Goal: Task Accomplishment & Management: Use online tool/utility

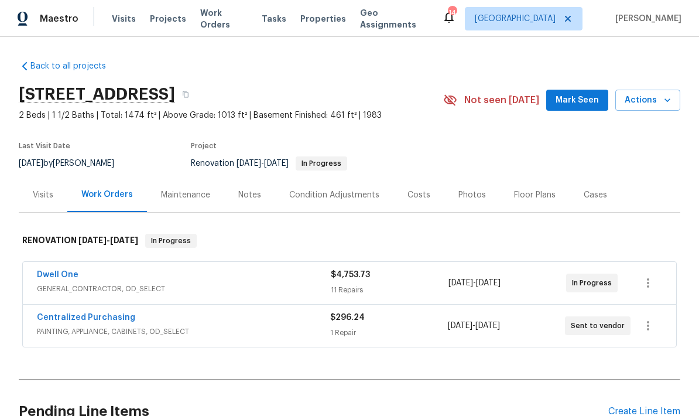
click at [407, 194] on div "Costs" at bounding box center [418, 195] width 23 height 12
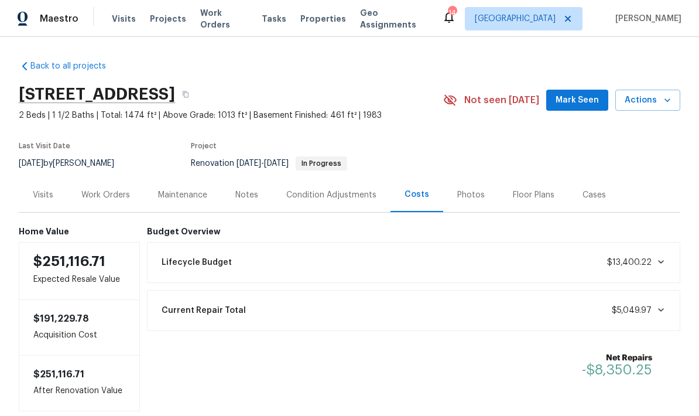
click at [101, 196] on div "Work Orders" at bounding box center [105, 195] width 49 height 12
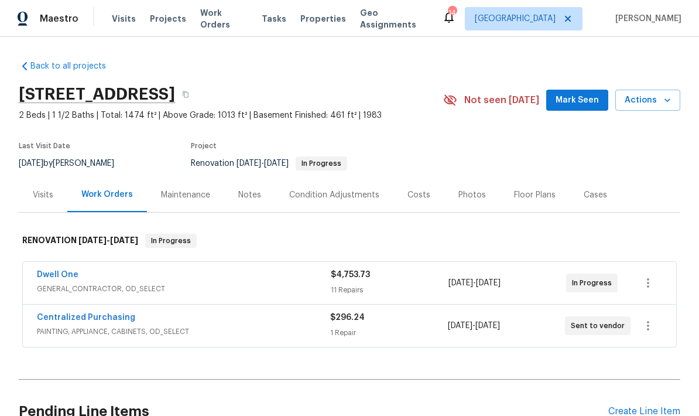
click at [53, 277] on link "Dwell One" at bounding box center [58, 274] width 42 height 8
click at [54, 277] on link "Dwell One" at bounding box center [58, 274] width 42 height 8
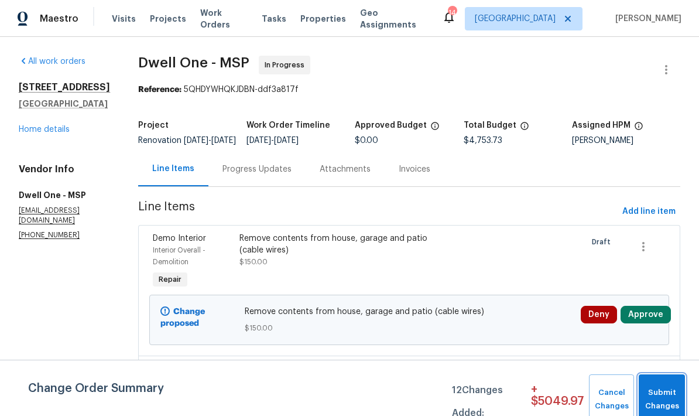
click at [660, 390] on span "Submit Changes" at bounding box center [661, 399] width 35 height 27
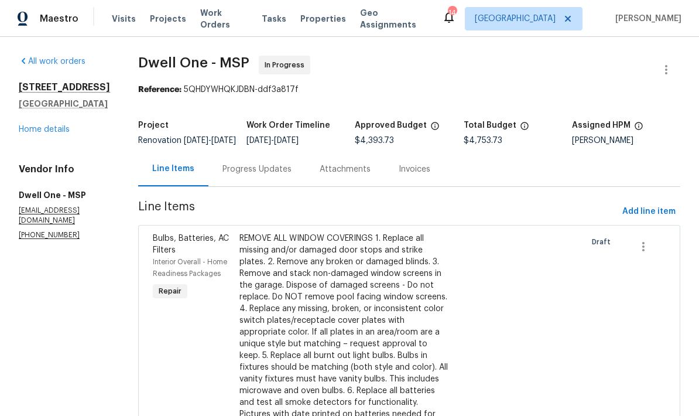
click at [30, 133] on link "Home details" at bounding box center [44, 129] width 51 height 8
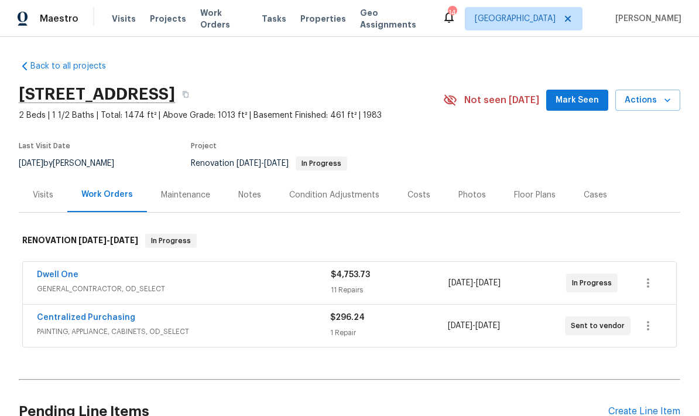
click at [57, 286] on span "GENERAL_CONTRACTOR, OD_SELECT" at bounding box center [184, 289] width 294 height 12
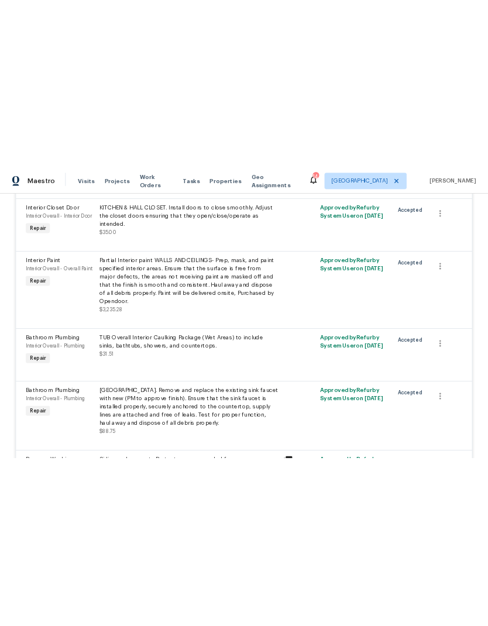
scroll to position [804, 0]
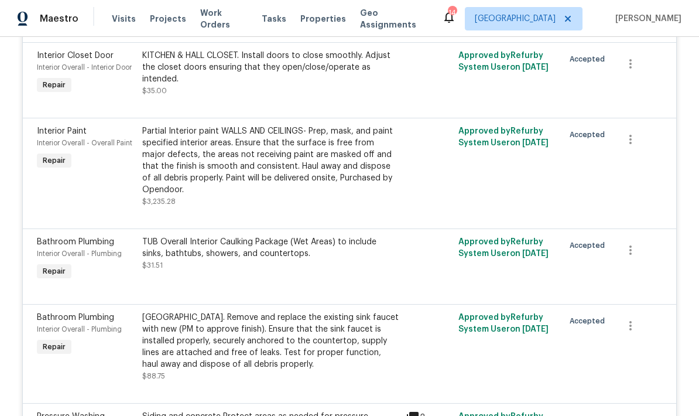
click at [188, 160] on div "Partial Interior paint WALLS AND CEILINGS- Prep, mask, and paint specified inte…" at bounding box center [270, 160] width 256 height 70
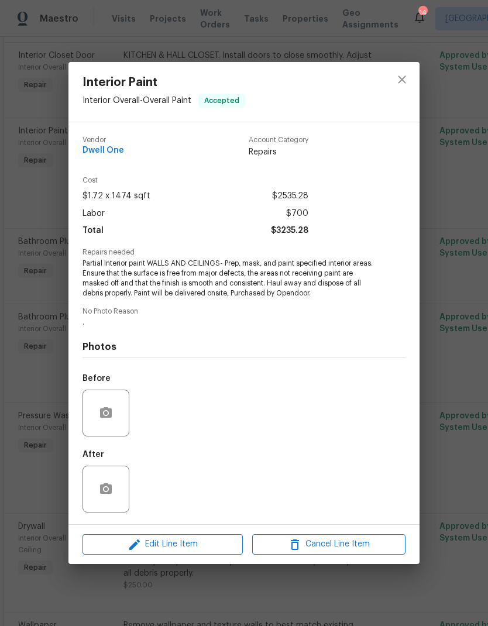
click at [16, 349] on div "Interior Paint Interior Overall - Overall Paint Accepted Vendor Dwell One Accou…" at bounding box center [244, 313] width 488 height 626
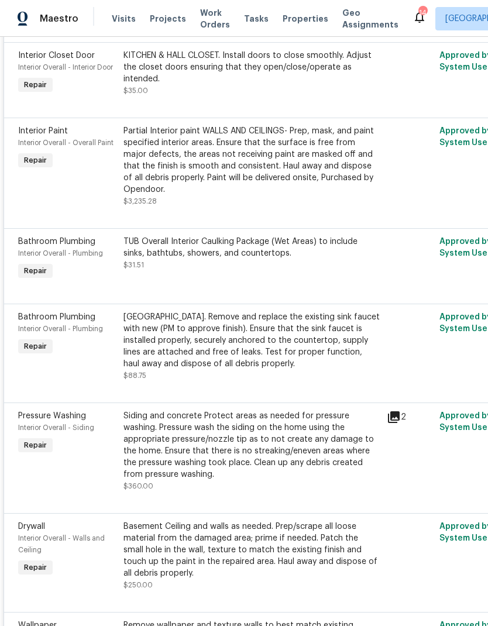
click at [161, 164] on div "Partial Interior paint WALLS AND CEILINGS- Prep, mask, and paint specified inte…" at bounding box center [252, 160] width 256 height 70
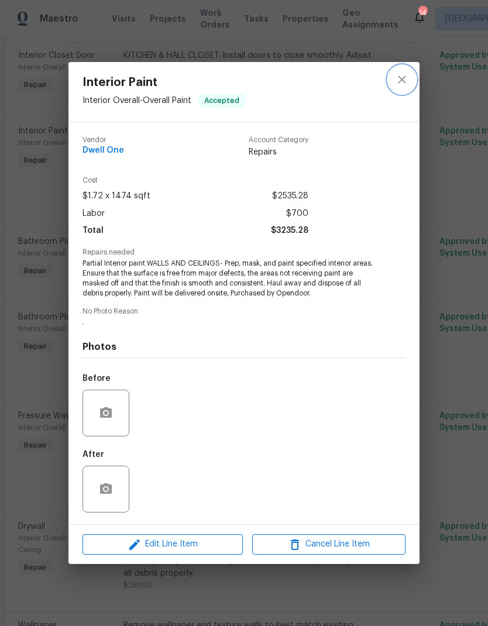
click at [397, 79] on icon "close" at bounding box center [402, 80] width 14 height 14
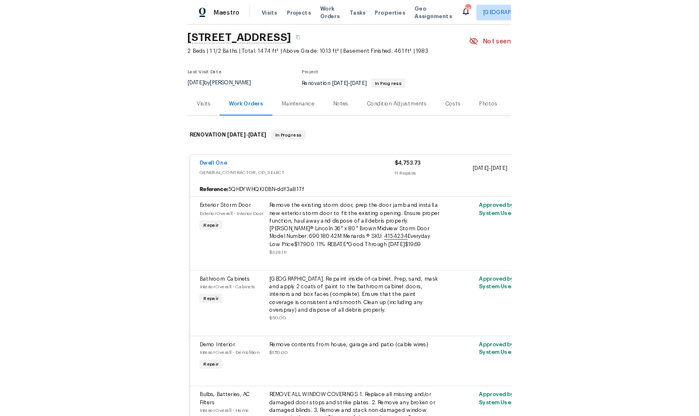
scroll to position [39, 0]
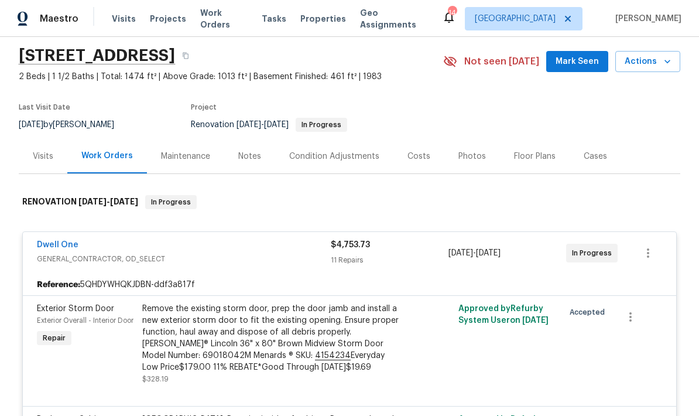
click at [517, 157] on div "Floor Plans" at bounding box center [535, 156] width 42 height 12
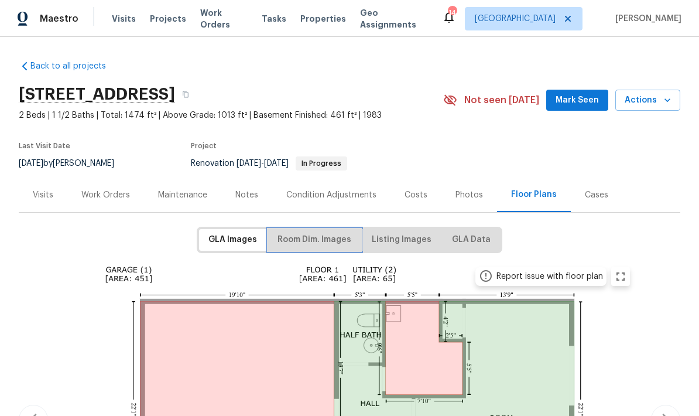
click at [309, 245] on span "Room Dim. Images" at bounding box center [314, 239] width 74 height 15
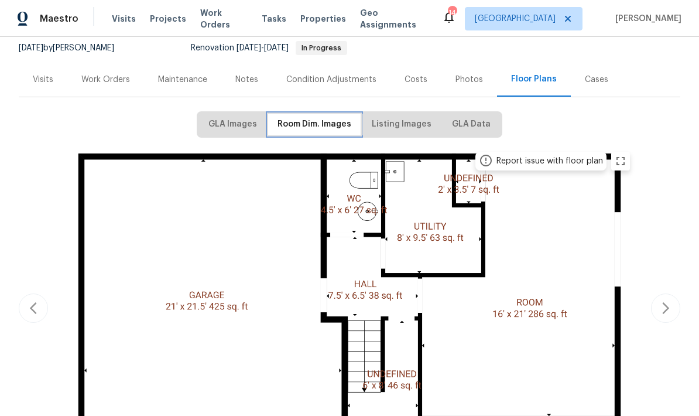
scroll to position [114, 0]
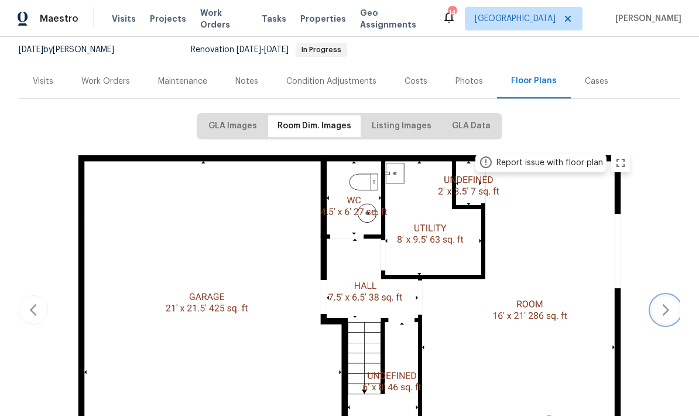
click at [671, 301] on button "button" at bounding box center [665, 309] width 29 height 29
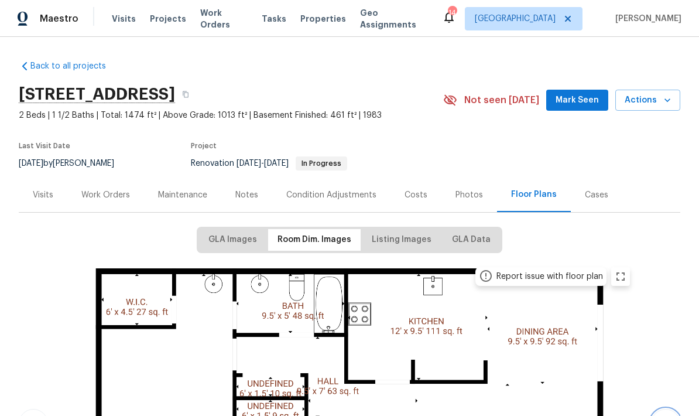
scroll to position [0, 0]
click at [92, 193] on div "Work Orders" at bounding box center [105, 195] width 49 height 12
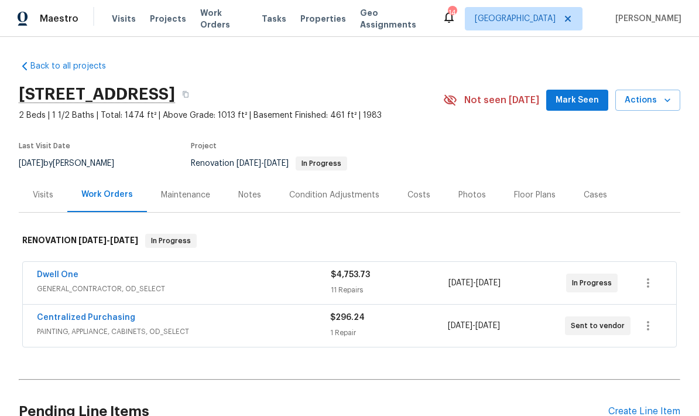
click at [43, 276] on link "Dwell One" at bounding box center [58, 274] width 42 height 8
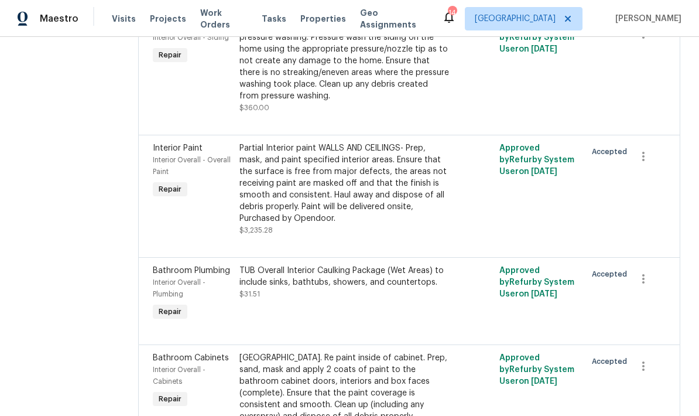
scroll to position [1103, 0]
click at [266, 161] on div "Partial Interior paint WALLS AND CEILINGS- Prep, mask, and paint specified inte…" at bounding box center [344, 184] width 210 height 82
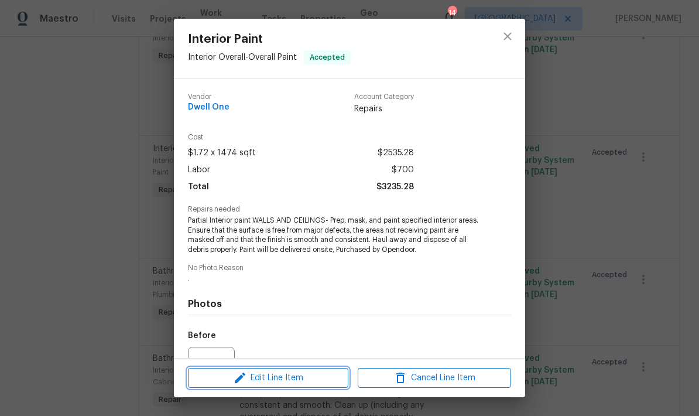
click at [273, 376] on span "Edit Line Item" at bounding box center [267, 378] width 153 height 15
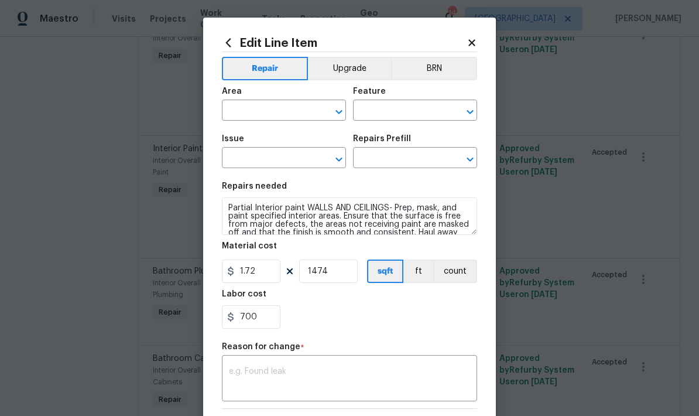
type input "Interior Overall"
type input "Overall Paint"
type input "Interior Paint"
type input "Partial Interior Paint LABOR ONLY $1.72"
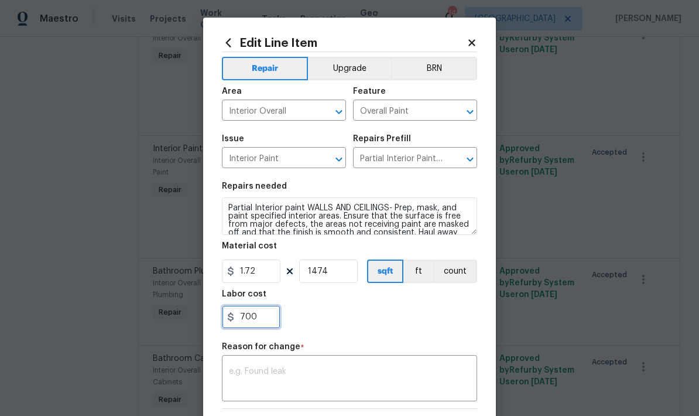
click at [265, 317] on input "700" at bounding box center [251, 316] width 59 height 23
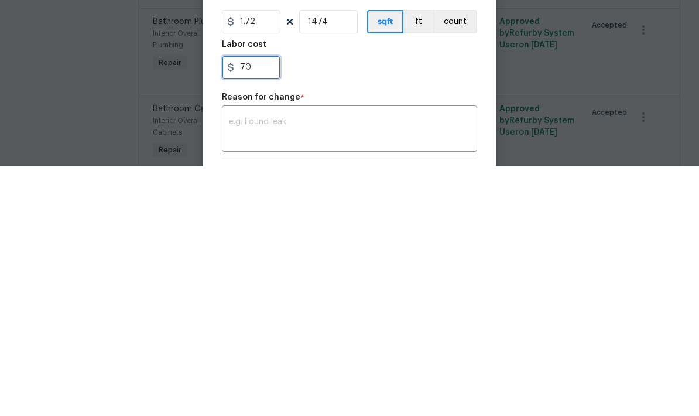
type input "7"
type input "1240"
click at [244, 367] on textarea at bounding box center [349, 379] width 241 height 25
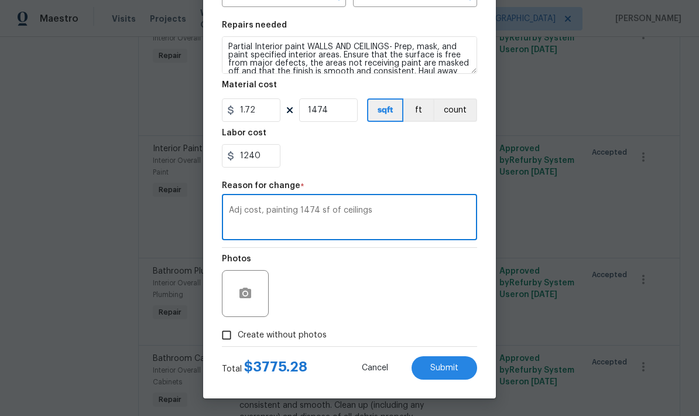
scroll to position [163, 0]
type textarea "Adj cost, painting 1474 sf of ceilings"
click at [223, 334] on input "Create without photos" at bounding box center [226, 335] width 22 height 22
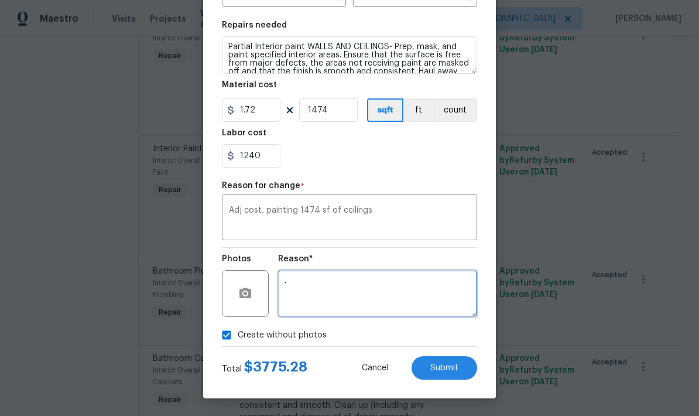
click at [303, 292] on textarea "." at bounding box center [377, 293] width 199 height 47
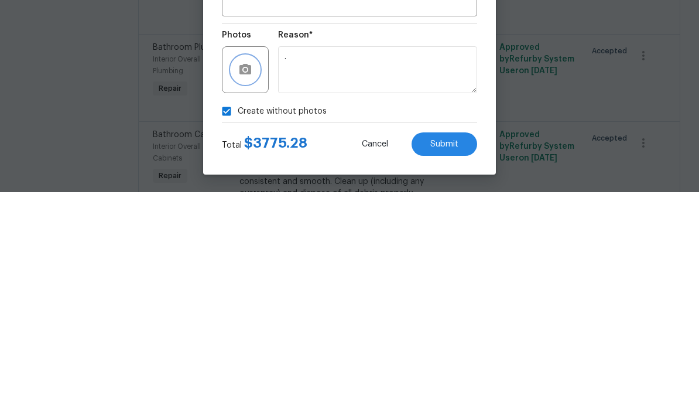
click at [235, 279] on button "button" at bounding box center [245, 293] width 28 height 28
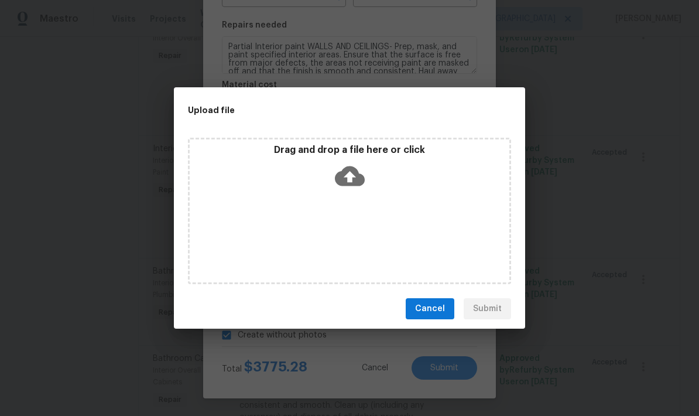
scroll to position [0, 0]
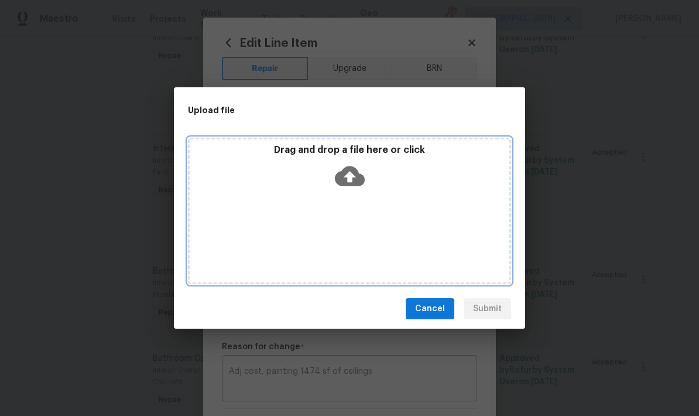
click at [377, 232] on div "Drag and drop a file here or click" at bounding box center [349, 211] width 323 height 146
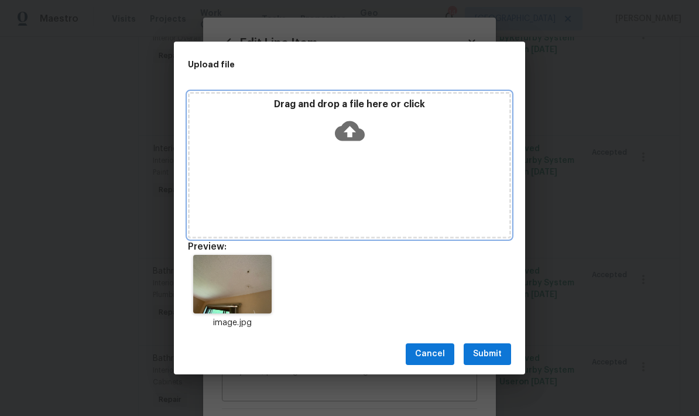
click at [373, 160] on div "Drag and drop a file here or click" at bounding box center [349, 165] width 323 height 146
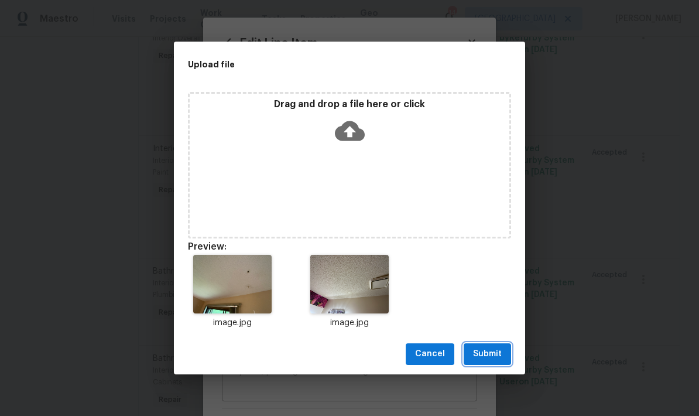
click at [486, 354] on span "Submit" at bounding box center [487, 354] width 29 height 15
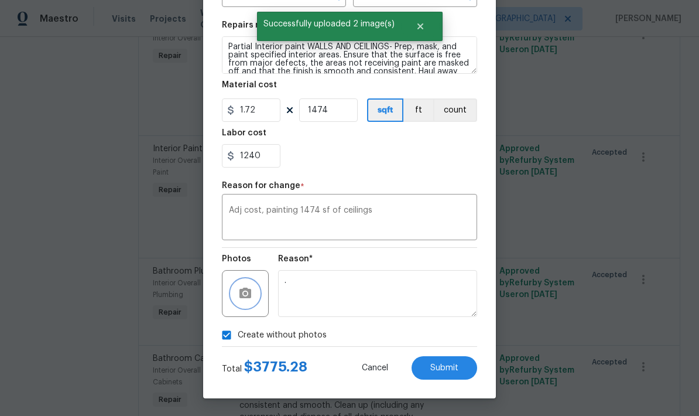
checkbox input "false"
click at [435, 376] on button "Submit" at bounding box center [444, 367] width 66 height 23
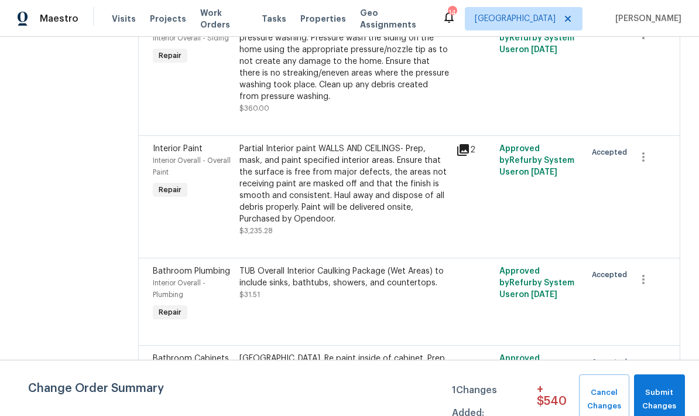
scroll to position [47, 0]
click at [317, 265] on div "TUB Overall Interior Caulking Package (Wet Areas) to include sinks, bathtubs, s…" at bounding box center [344, 282] width 210 height 35
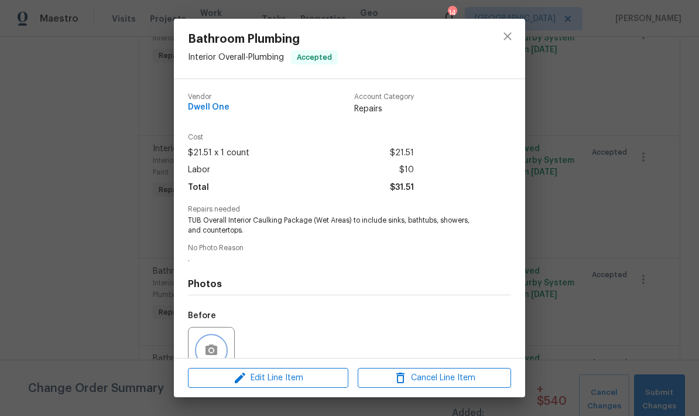
click at [215, 342] on button "button" at bounding box center [211, 350] width 28 height 28
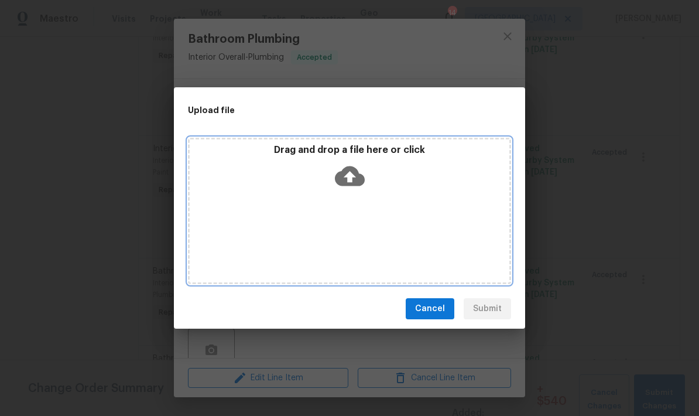
click at [328, 213] on div "Drag and drop a file here or click" at bounding box center [349, 211] width 323 height 146
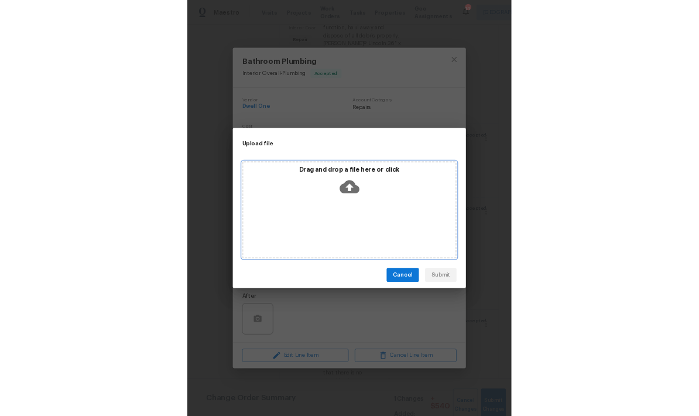
scroll to position [893, 0]
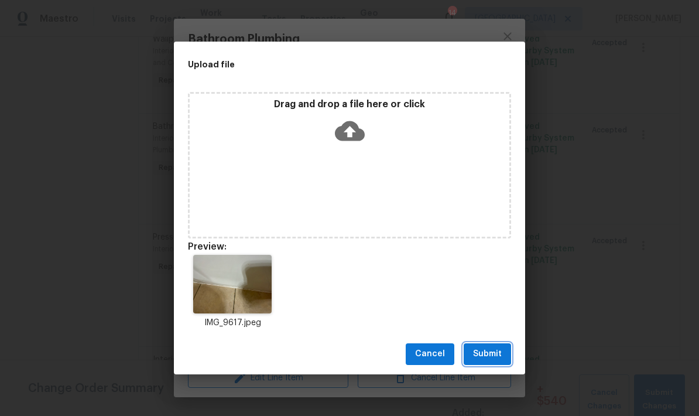
click at [486, 354] on span "Submit" at bounding box center [487, 354] width 29 height 15
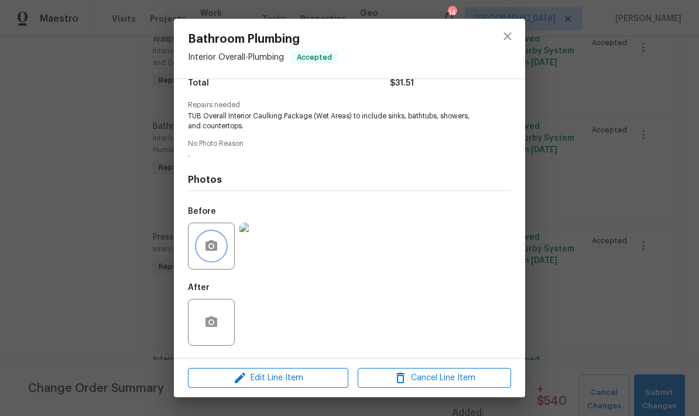
scroll to position [107, 0]
click at [504, 36] on icon "close" at bounding box center [507, 36] width 14 height 14
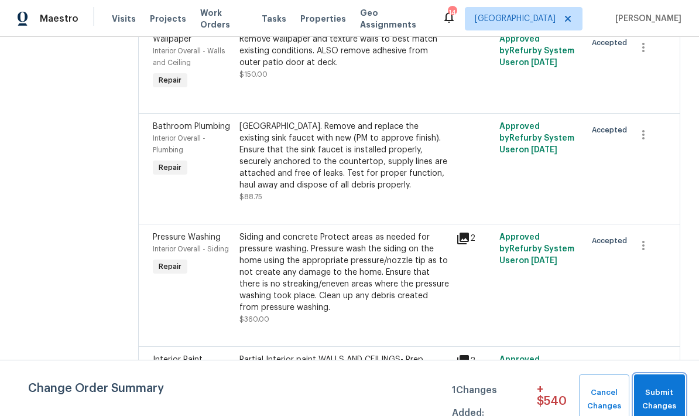
click at [658, 386] on span "Submit Changes" at bounding box center [659, 399] width 39 height 27
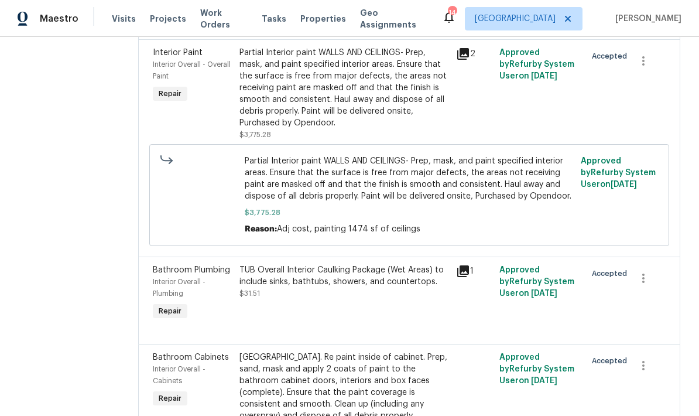
scroll to position [1199, 0]
click at [291, 355] on div "UPPER BATH. Re paint inside of cabinet. Prep, sand, mask and apply 2 coats of p…" at bounding box center [344, 387] width 210 height 70
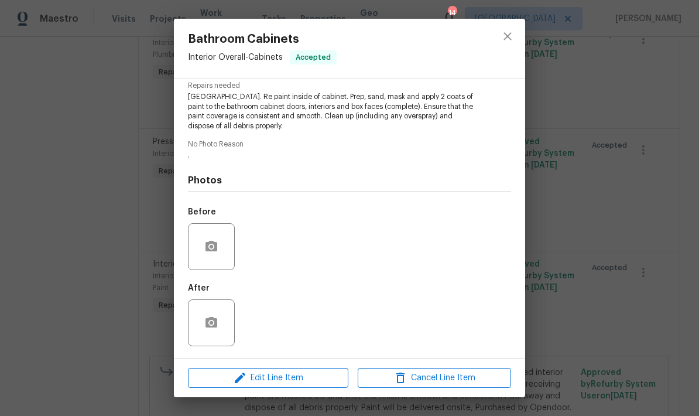
scroll to position [125, 0]
click at [507, 34] on icon "close" at bounding box center [507, 36] width 14 height 14
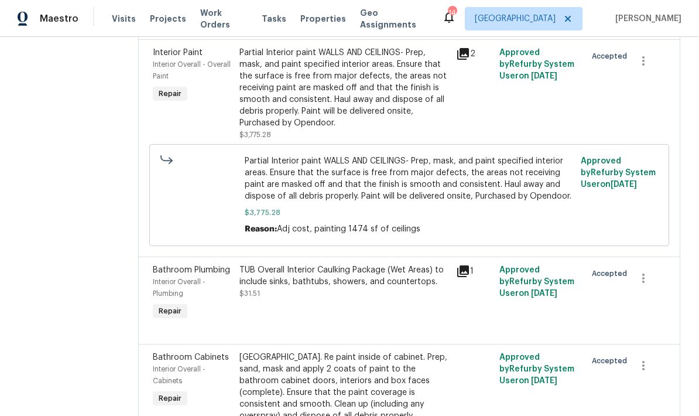
scroll to position [1199, 0]
click at [289, 359] on div "UPPER BATH. Re paint inside of cabinet. Prep, sand, mask and apply 2 coats of p…" at bounding box center [344, 387] width 210 height 70
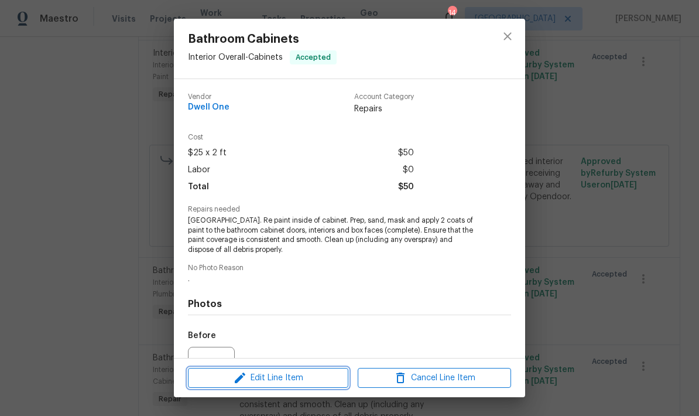
click at [275, 373] on span "Edit Line Item" at bounding box center [267, 378] width 153 height 15
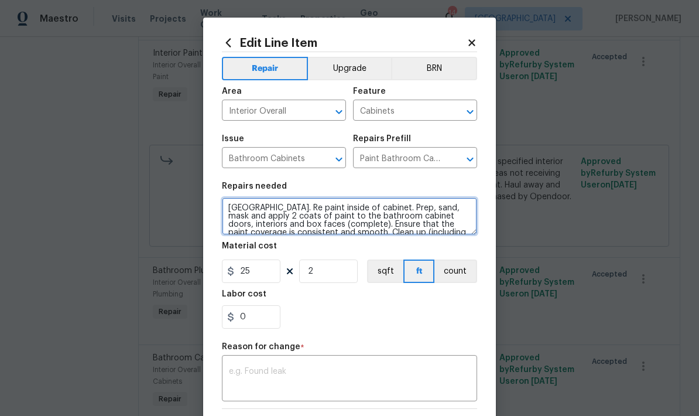
click at [272, 204] on textarea "UPPER BATH. Re paint inside of cabinet. Prep, sand, mask and apply 2 coats of p…" at bounding box center [349, 215] width 255 height 37
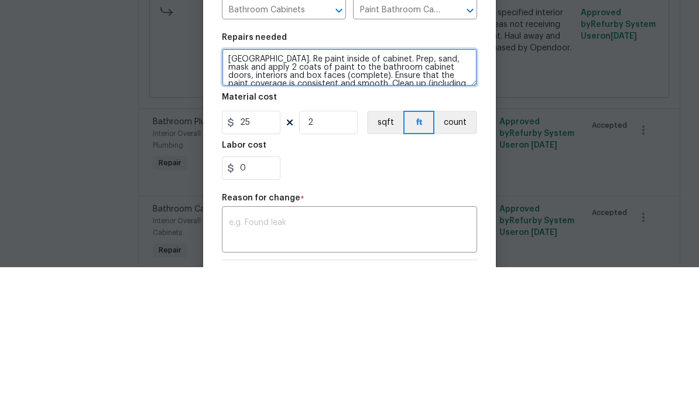
click at [277, 197] on textarea "UPPER BATH. Re paint inside of cabinet. Prep, sand, mask and apply 2 coats of p…" at bounding box center [349, 215] width 255 height 37
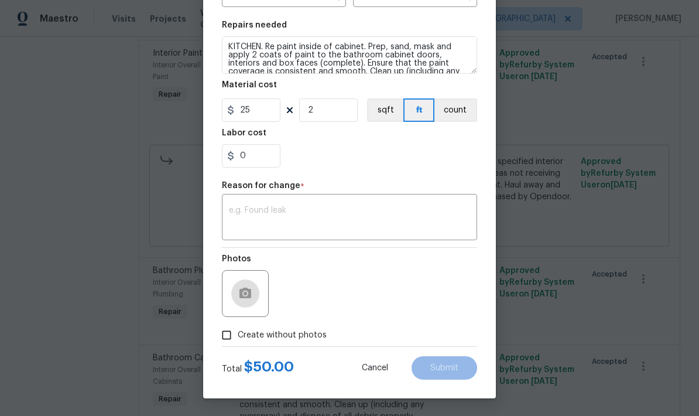
scroll to position [163, 0]
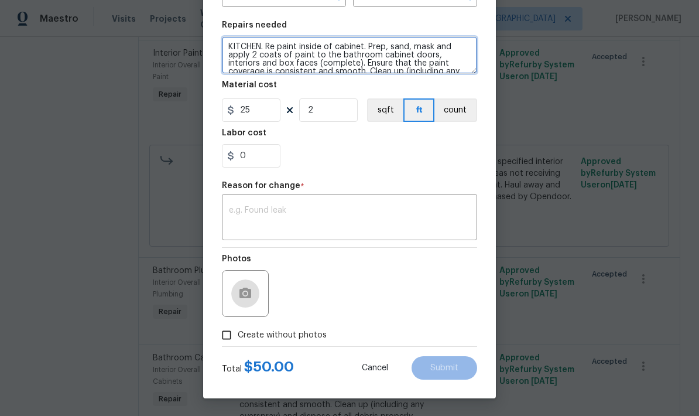
type textarea "KITCHEN. Re paint inside of cabinet. Prep, sand, mask and apply 2 coats of pain…"
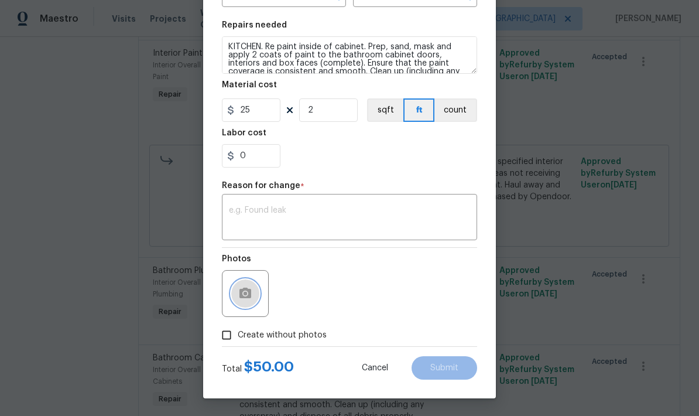
click at [237, 291] on button "button" at bounding box center [245, 293] width 28 height 28
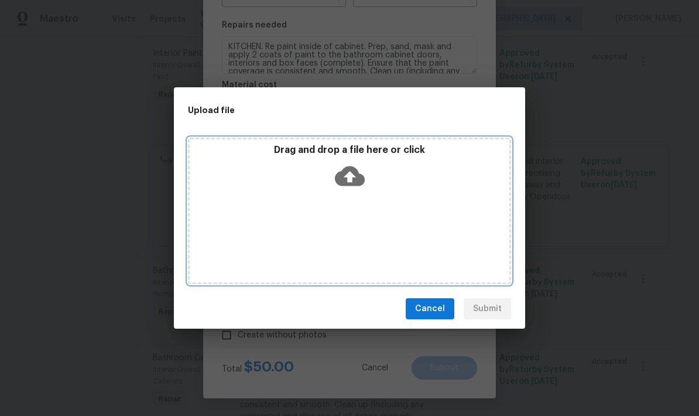
click at [262, 208] on div "Drag and drop a file here or click" at bounding box center [349, 211] width 323 height 146
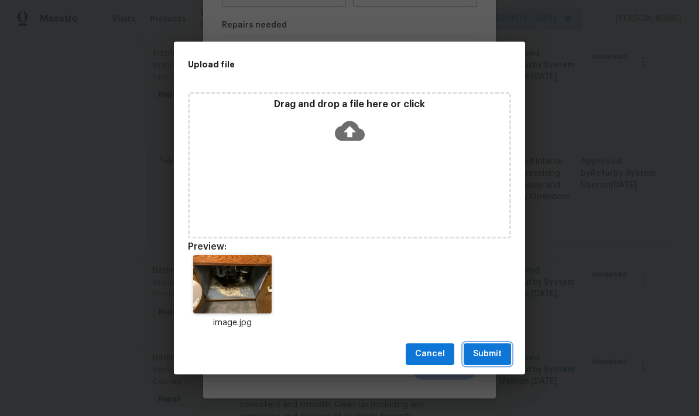
click at [489, 355] on span "Submit" at bounding box center [487, 354] width 29 height 15
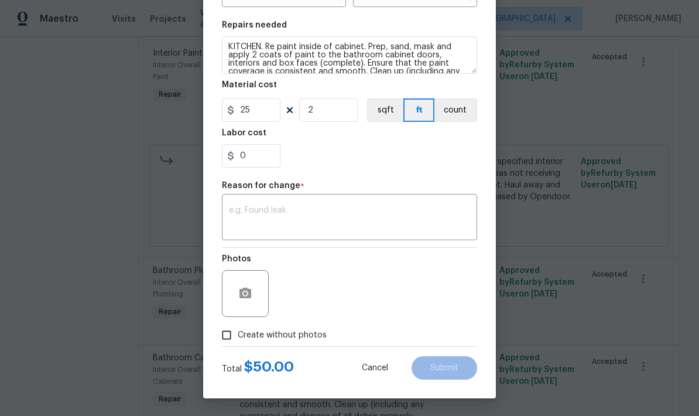
click at [238, 208] on textarea at bounding box center [349, 218] width 241 height 25
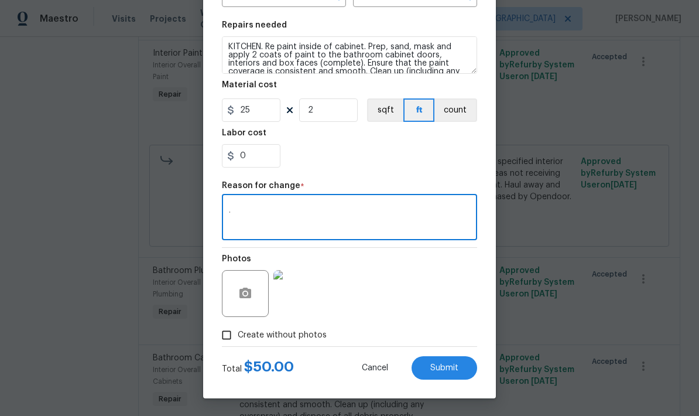
type textarea "."
click at [435, 371] on span "Submit" at bounding box center [444, 367] width 28 height 9
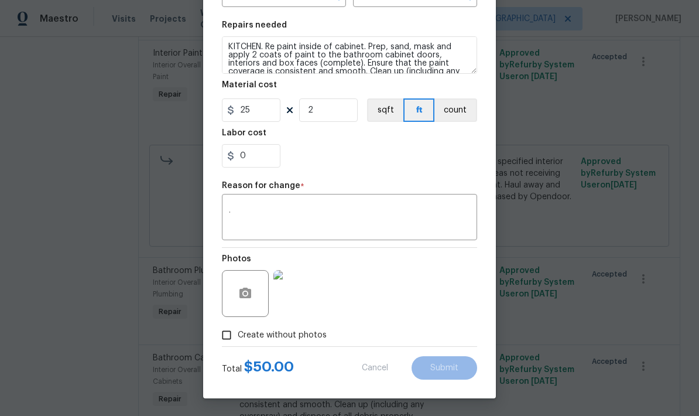
type textarea "UPPER BATH. Re paint inside of cabinet. Prep, sand, mask and apply 2 coats of p…"
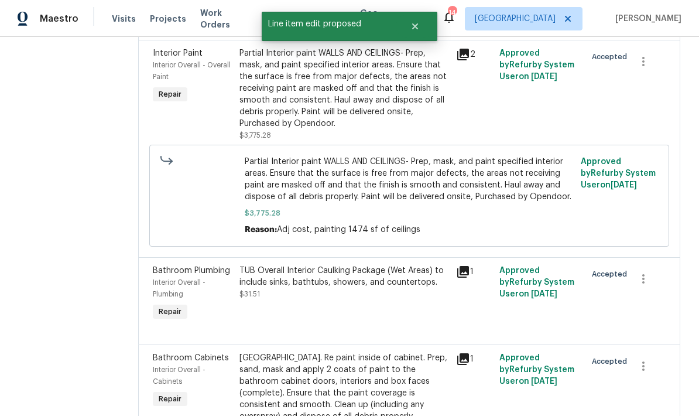
scroll to position [0, 0]
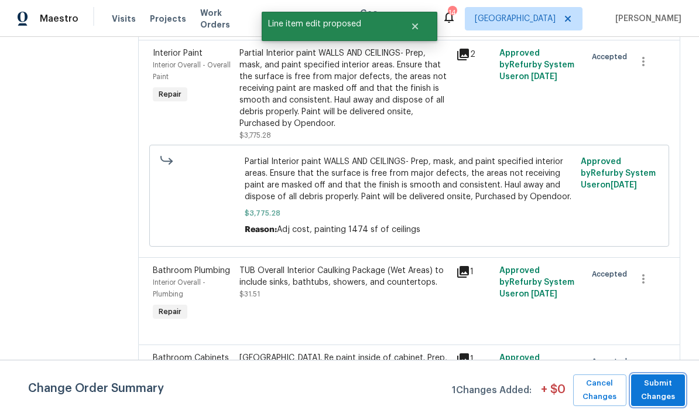
click at [660, 387] on span "Submit Changes" at bounding box center [658, 389] width 42 height 27
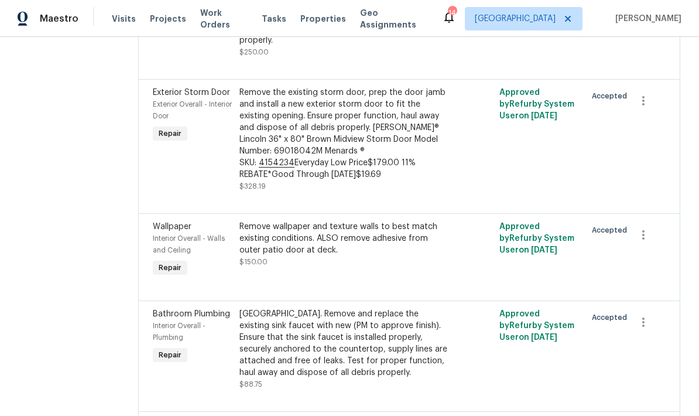
scroll to position [705, 0]
click at [265, 308] on div "UPPER BATH. Remove and replace the existing sink faucet with new (PM to approve…" at bounding box center [344, 343] width 210 height 70
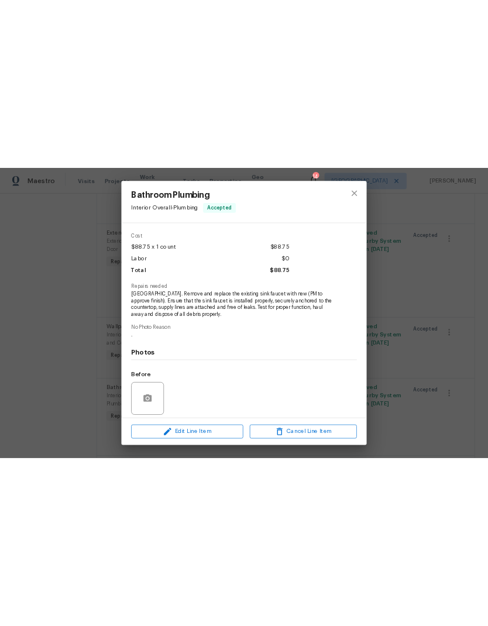
scroll to position [42, 0]
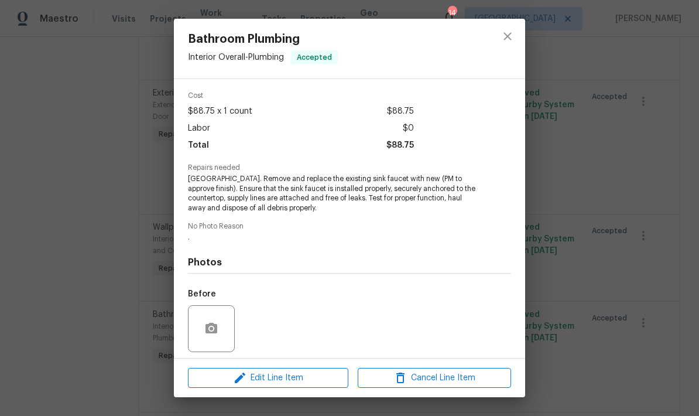
click at [684, 190] on div "Bathroom Plumbing Interior Overall - Plumbing Accepted Vendor Dwell One Account…" at bounding box center [349, 208] width 699 height 416
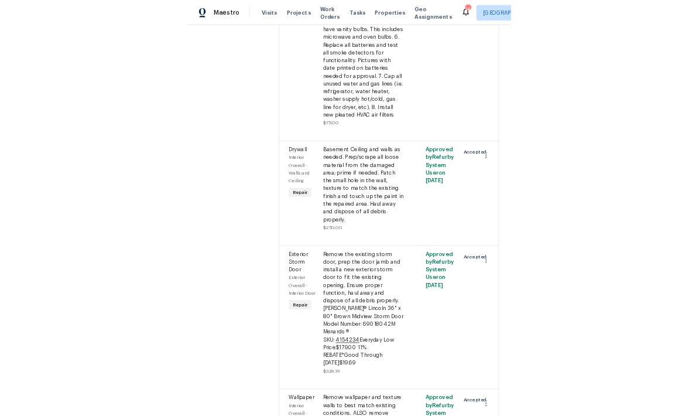
scroll to position [0, 0]
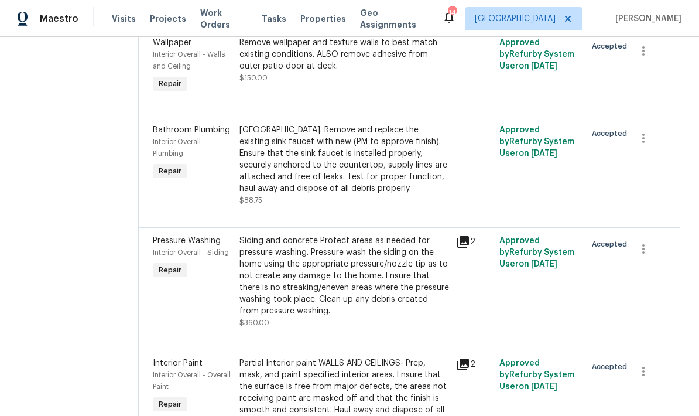
scroll to position [880, 0]
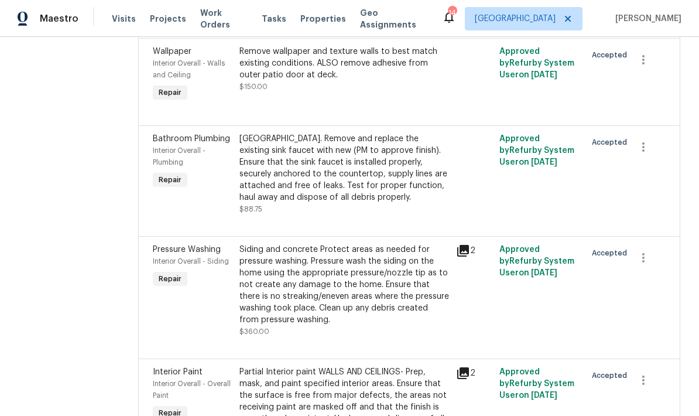
click at [290, 139] on div "[GEOGRAPHIC_DATA]. Remove and replace the existing sink faucet with new (PM to …" at bounding box center [344, 168] width 210 height 70
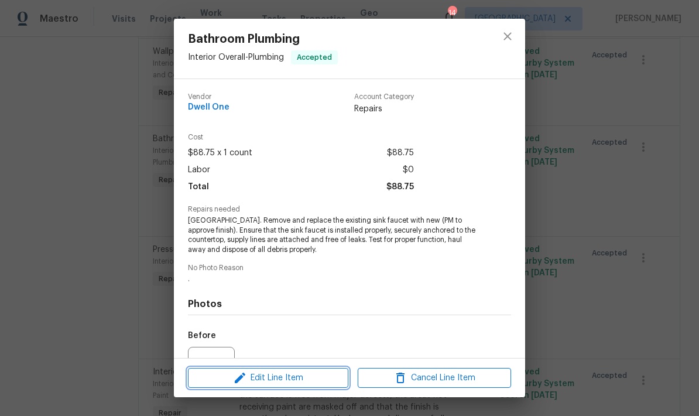
click at [261, 376] on span "Edit Line Item" at bounding box center [267, 378] width 153 height 15
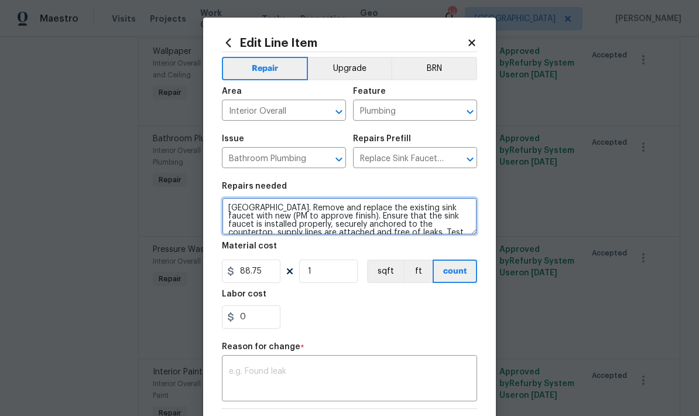
click at [326, 219] on textarea "[GEOGRAPHIC_DATA]. Remove and replace the existing sink faucet with new (PM to …" at bounding box center [349, 215] width 255 height 37
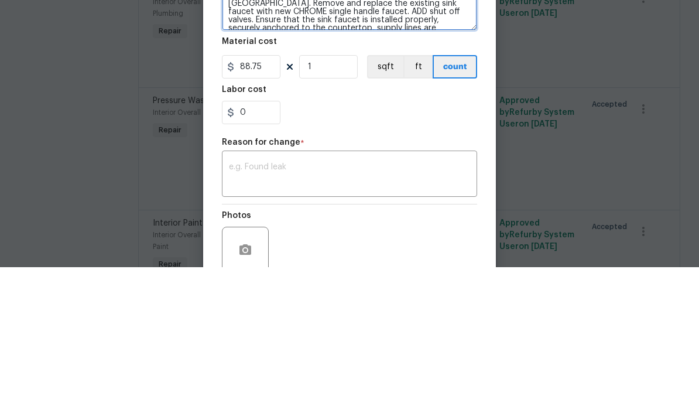
scroll to position [71, 0]
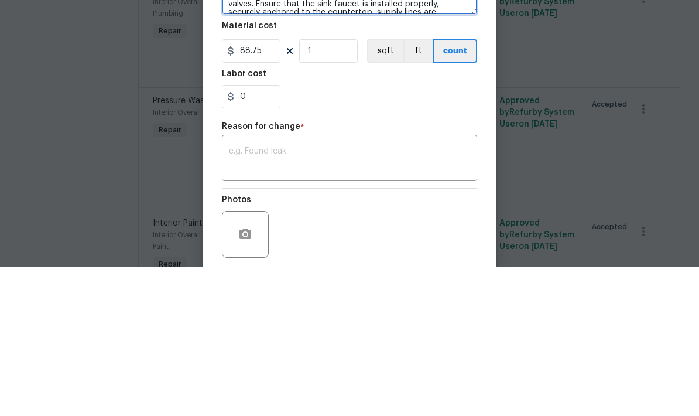
type textarea "UPPER BATH. Remove and replace the existing sink faucet with new CHROME single …"
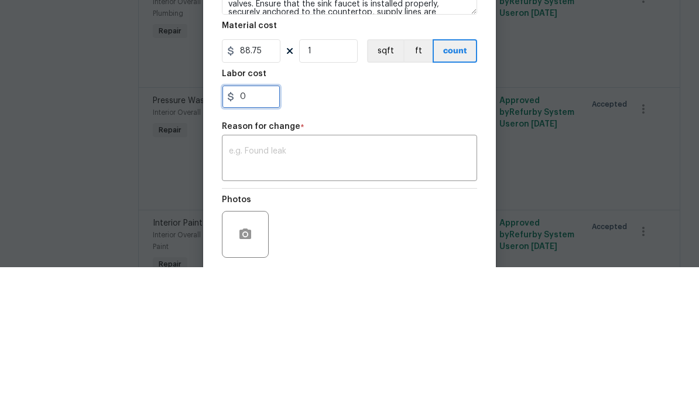
click at [255, 234] on input "0" at bounding box center [251, 245] width 59 height 23
type input "150"
click at [345, 234] on div "150" at bounding box center [349, 245] width 255 height 23
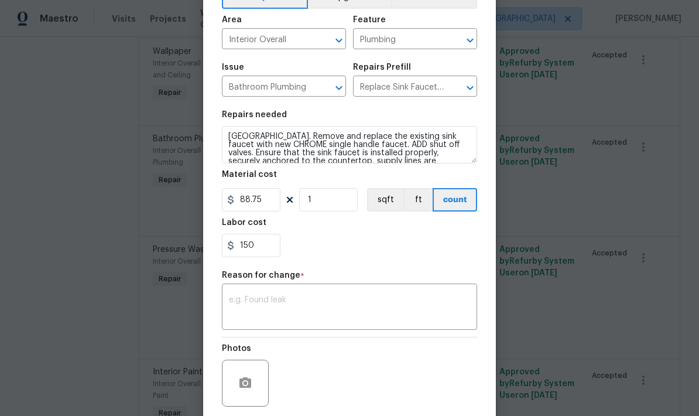
click at [244, 303] on textarea at bounding box center [349, 308] width 241 height 25
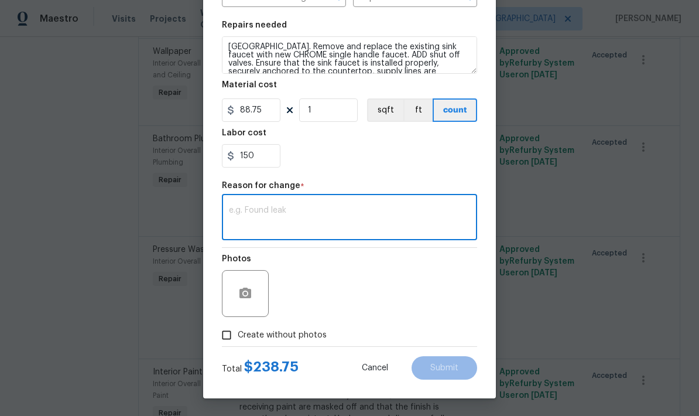
scroll to position [163, 0]
click at [244, 210] on textarea at bounding box center [349, 218] width 241 height 25
type textarea "Added shutoffs"
click at [229, 338] on input "Create without photos" at bounding box center [226, 335] width 22 height 22
checkbox input "true"
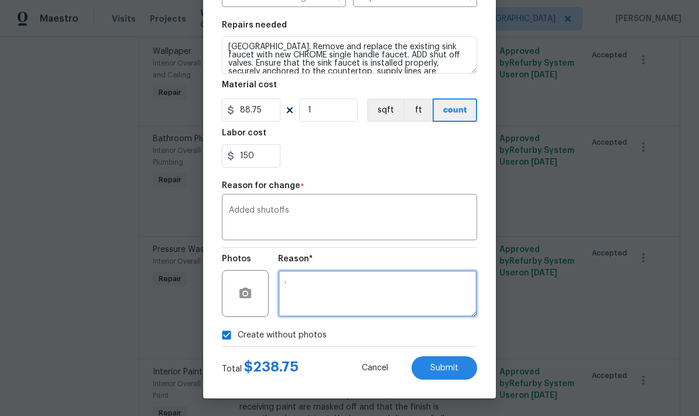
click at [297, 282] on textarea "." at bounding box center [377, 293] width 199 height 47
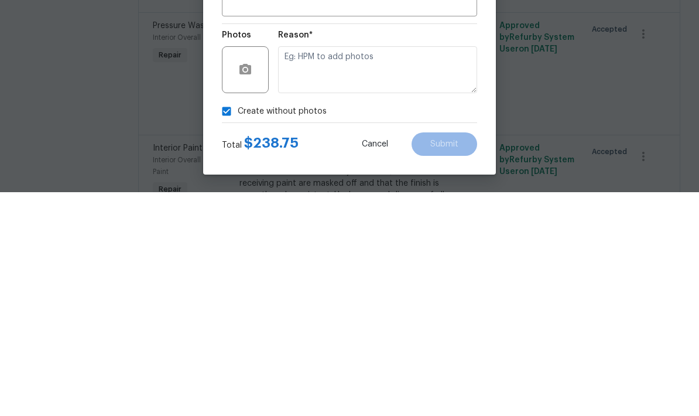
click at [224, 324] on input "Create without photos" at bounding box center [226, 335] width 22 height 22
checkbox input "false"
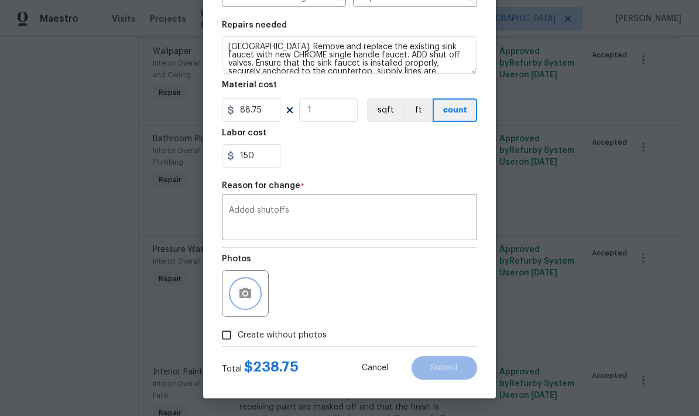
click at [242, 295] on icon "button" at bounding box center [245, 292] width 12 height 11
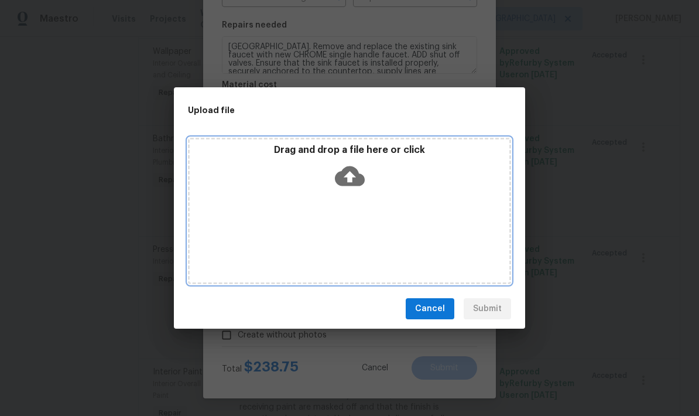
click at [311, 211] on div "Drag and drop a file here or click" at bounding box center [349, 211] width 323 height 146
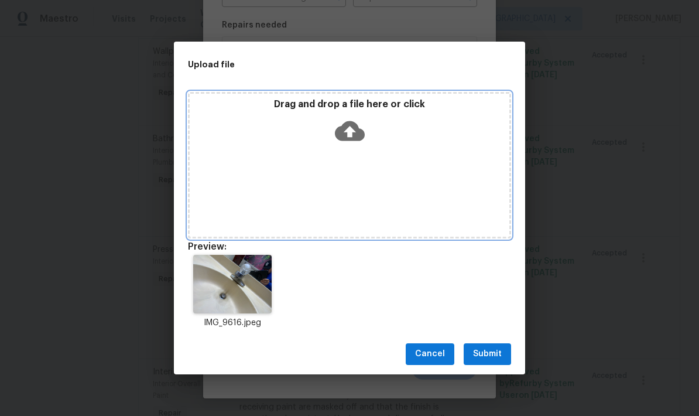
click at [355, 179] on div "Drag and drop a file here or click" at bounding box center [349, 165] width 323 height 146
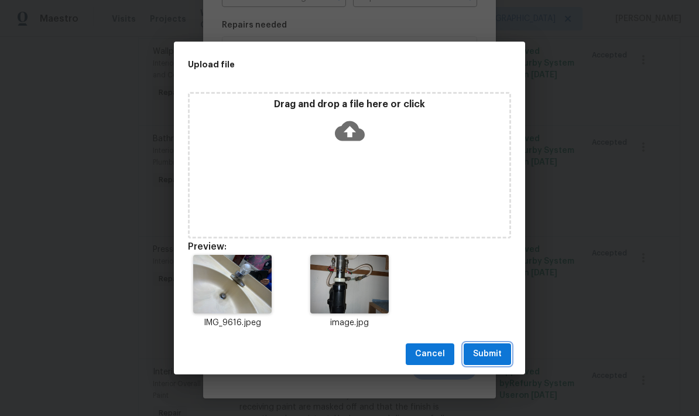
click at [476, 359] on span "Submit" at bounding box center [487, 354] width 29 height 15
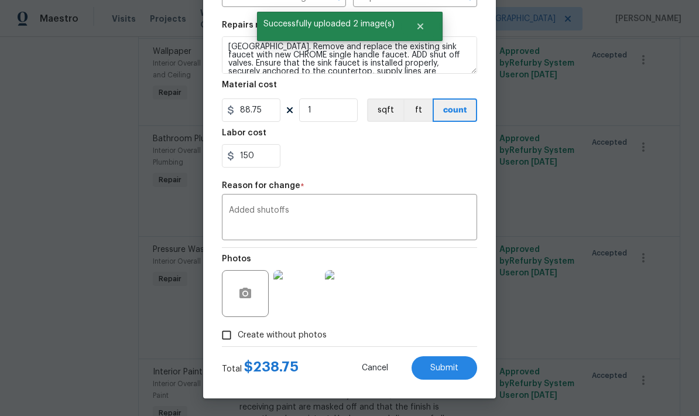
click at [437, 373] on button "Submit" at bounding box center [444, 367] width 66 height 23
type textarea "[GEOGRAPHIC_DATA]. Remove and replace the existing sink faucet with new (PM to …"
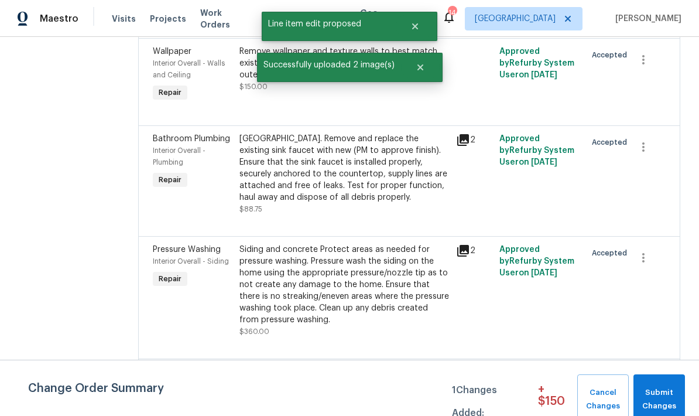
scroll to position [0, 0]
click at [659, 390] on span "Submit Changes" at bounding box center [659, 399] width 40 height 27
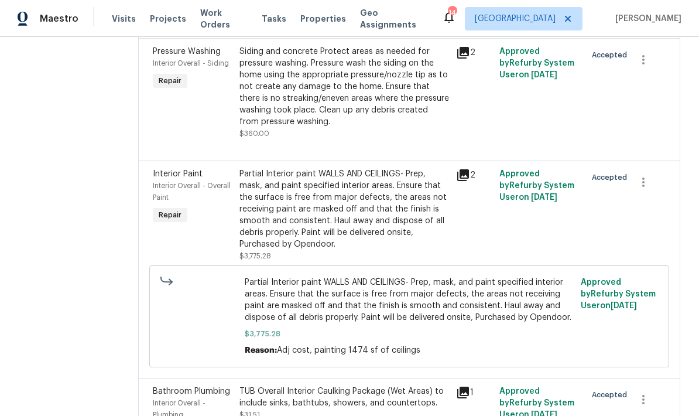
scroll to position [1185, 0]
click at [277, 385] on div "TUB Overall Interior Caulking Package (Wet Areas) to include sinks, bathtubs, s…" at bounding box center [344, 402] width 210 height 35
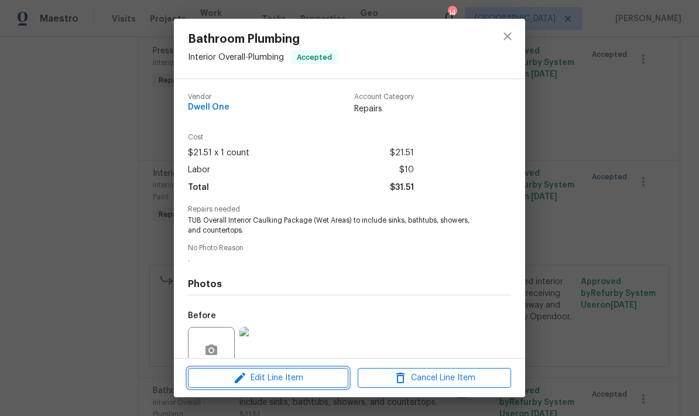
click at [273, 376] on span "Edit Line Item" at bounding box center [267, 378] width 153 height 15
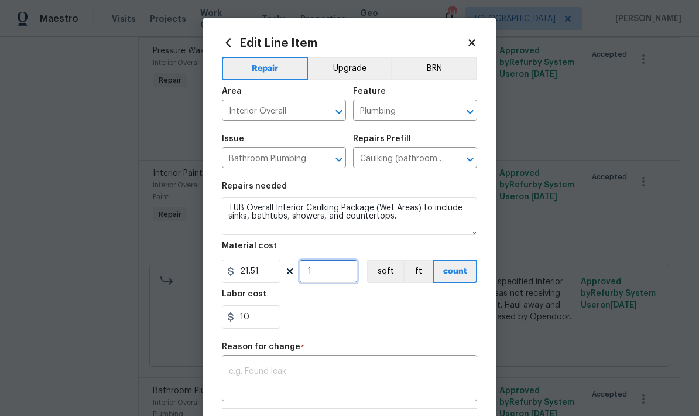
click at [320, 274] on input "1" at bounding box center [328, 270] width 59 height 23
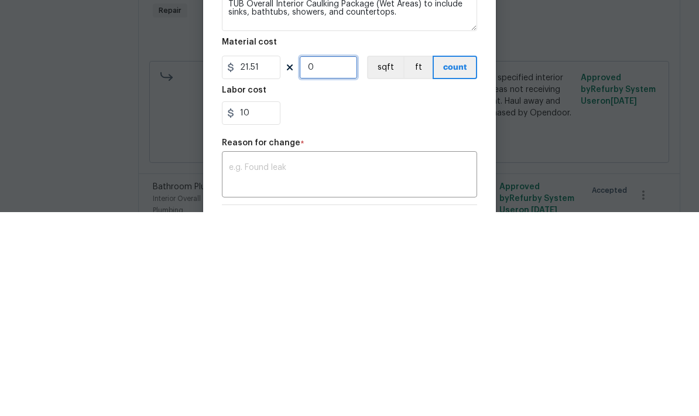
type input "2"
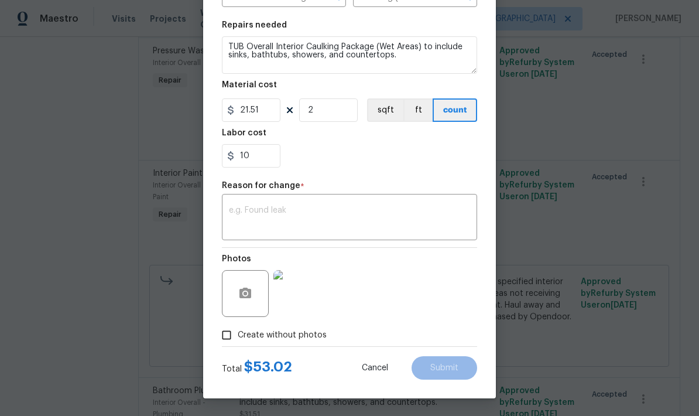
scroll to position [163, 0]
click at [242, 214] on textarea at bounding box center [349, 218] width 241 height 25
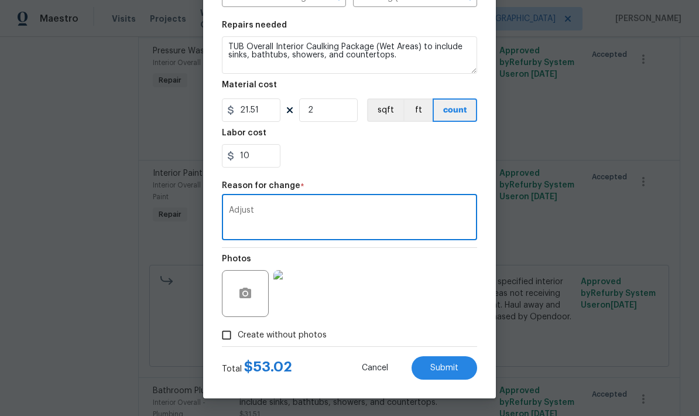
type textarea "Adjust"
click at [437, 368] on span "Submit" at bounding box center [444, 367] width 28 height 9
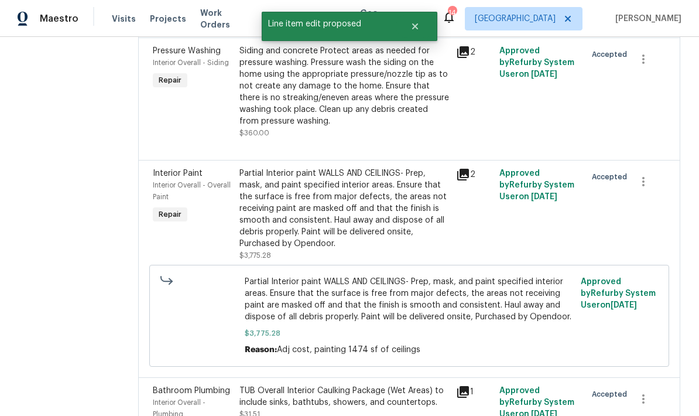
scroll to position [0, 0]
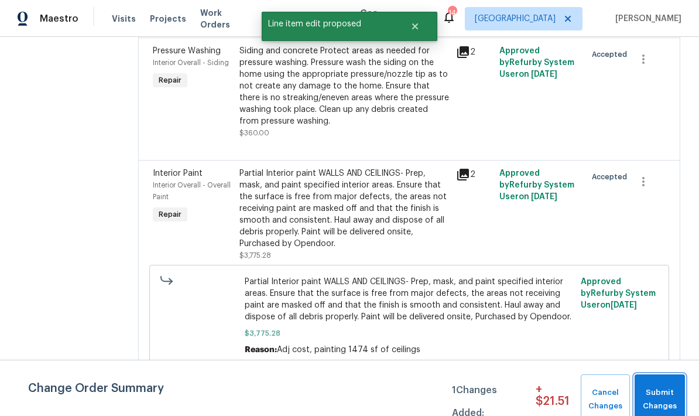
click at [650, 387] on span "Submit Changes" at bounding box center [659, 399] width 39 height 27
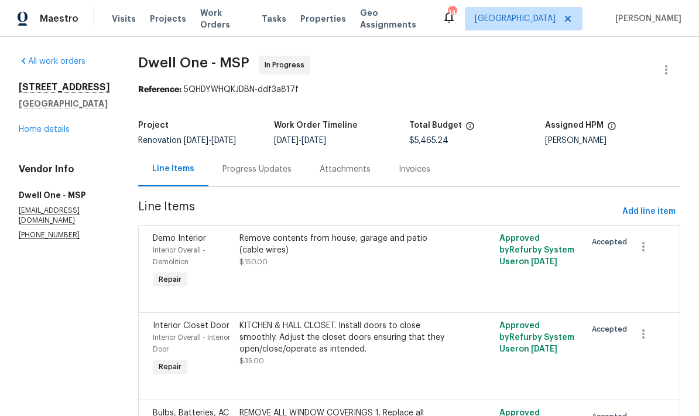
click at [30, 133] on link "Home details" at bounding box center [44, 129] width 51 height 8
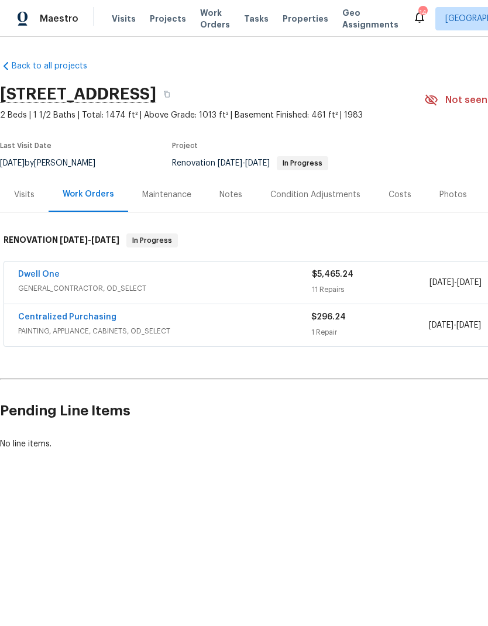
click at [184, 282] on div "Dwell One" at bounding box center [165, 276] width 294 height 14
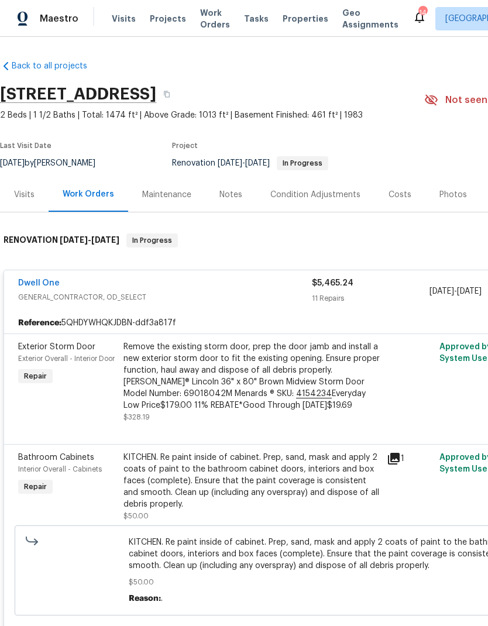
click at [139, 25] on div "Visits Projects Work Orders Tasks Properties Geo Assignments" at bounding box center [262, 18] width 301 height 23
click at [31, 68] on link "Back to all projects" at bounding box center [56, 66] width 112 height 12
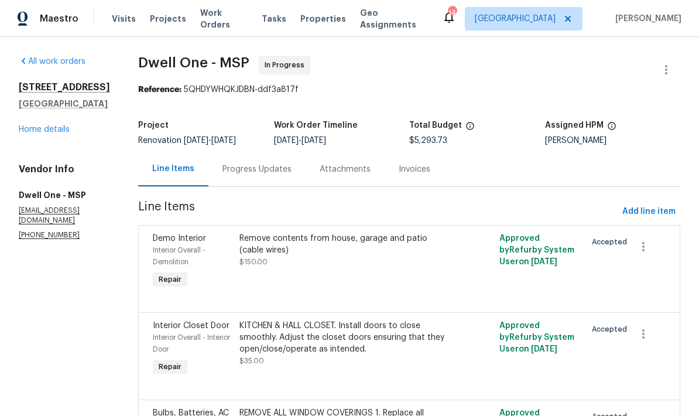
click at [22, 133] on link "Home details" at bounding box center [44, 129] width 51 height 8
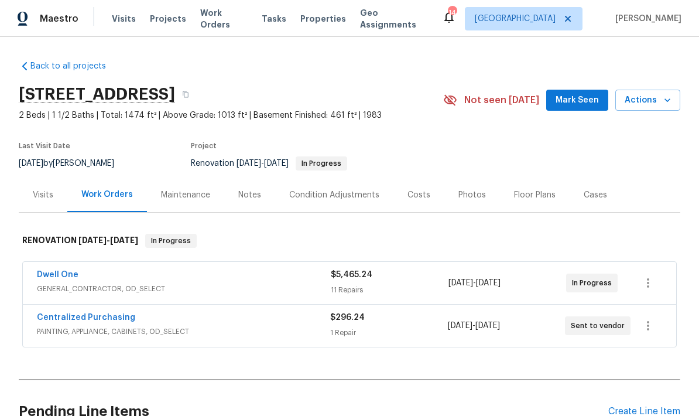
click at [50, 278] on link "Dwell One" at bounding box center [58, 274] width 42 height 8
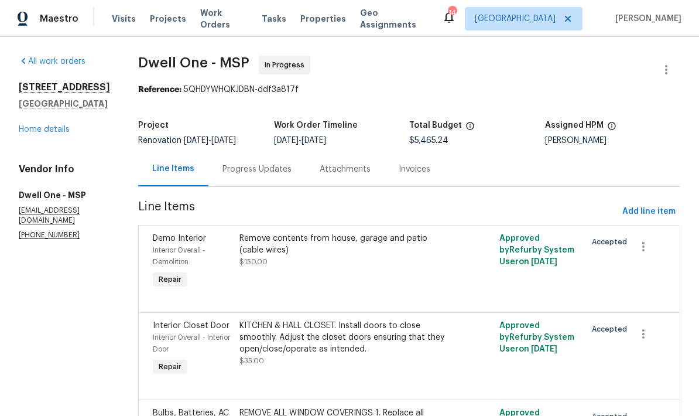
click at [22, 102] on div "All work orders 5167 148th St W Apple Valley, MN 55124 Home details Vendor Info…" at bounding box center [64, 148] width 91 height 184
click at [30, 125] on link "Home details" at bounding box center [44, 129] width 51 height 8
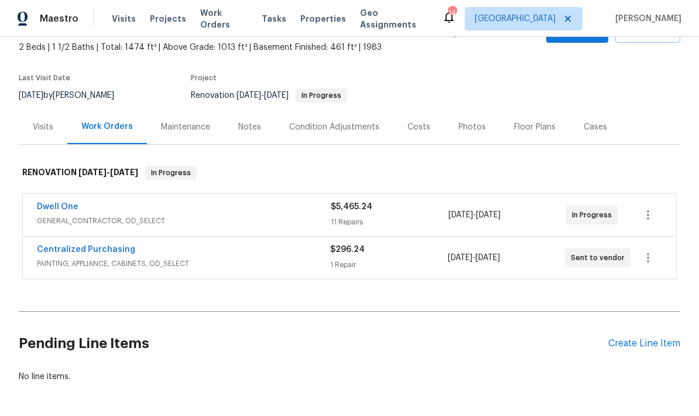
scroll to position [67, 0]
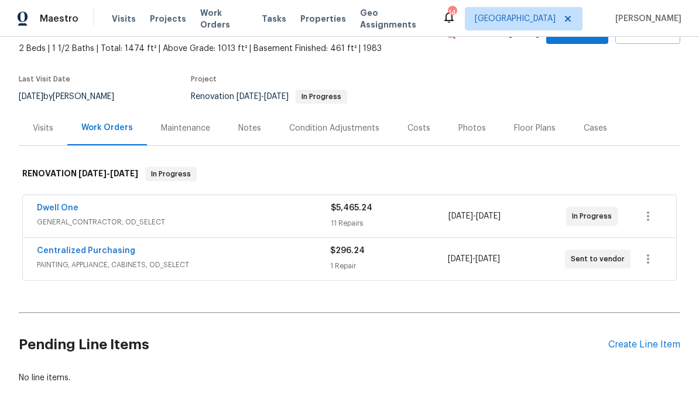
click at [52, 210] on link "Dwell One" at bounding box center [58, 208] width 42 height 8
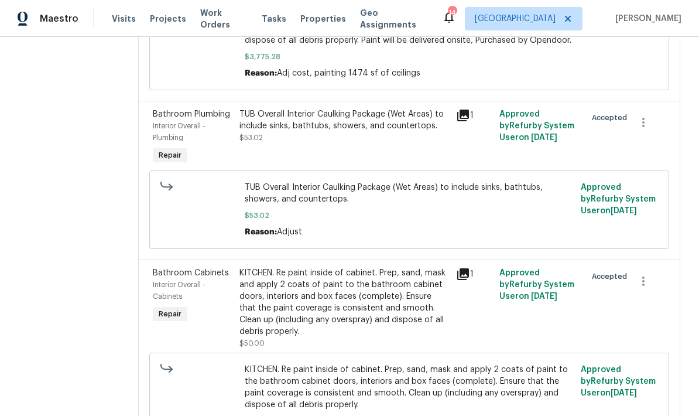
scroll to position [47, 0]
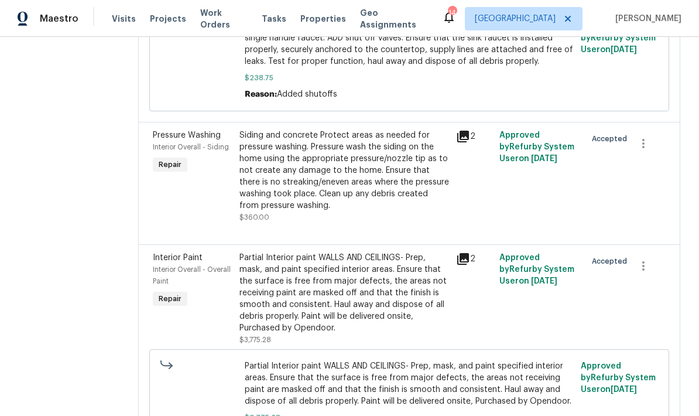
scroll to position [1113, 0]
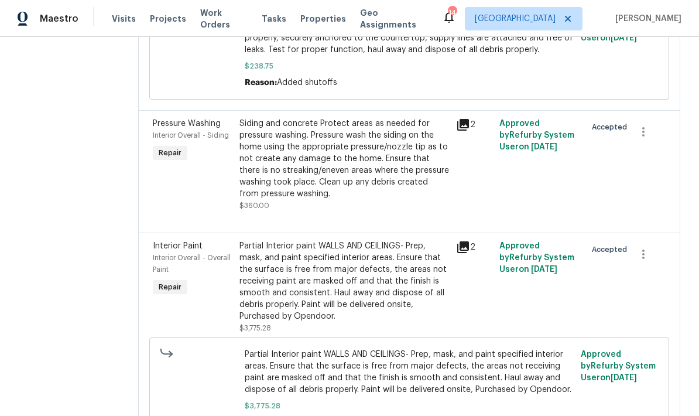
click at [243, 118] on div "Siding and concrete Protect areas as needed for pressure washing. Pressure wash…" at bounding box center [344, 159] width 210 height 82
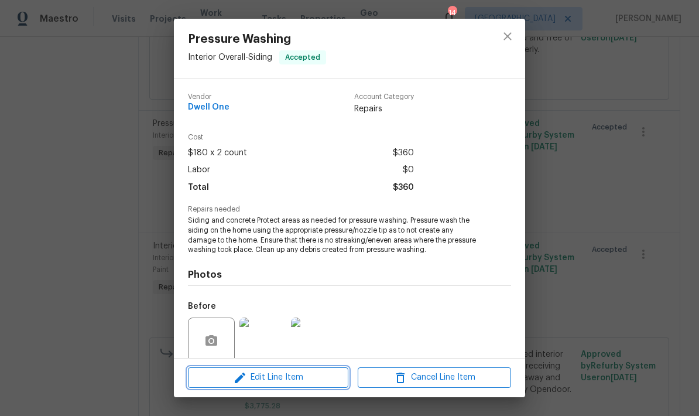
click at [278, 377] on span "Edit Line Item" at bounding box center [267, 377] width 153 height 15
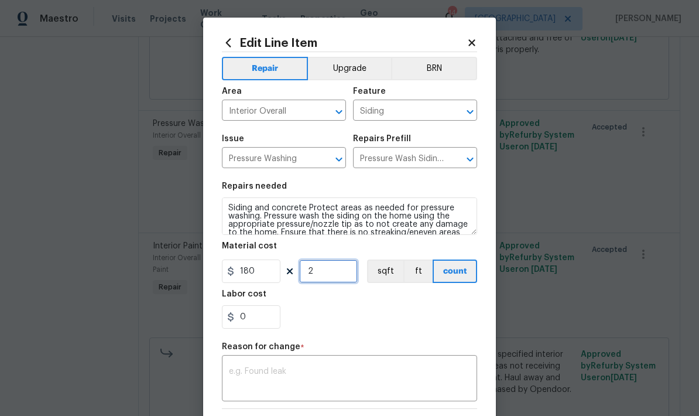
click at [320, 271] on input "2" at bounding box center [328, 270] width 59 height 23
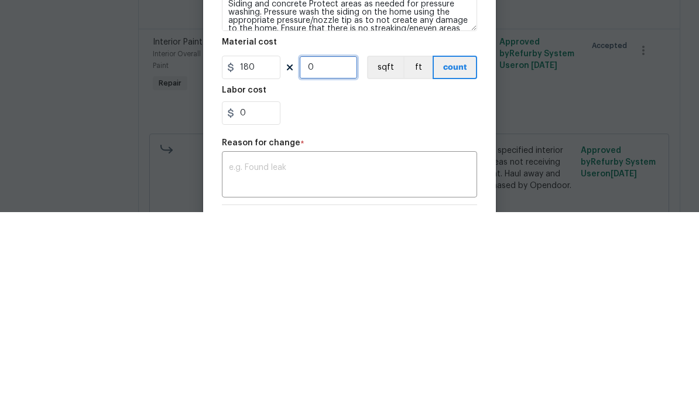
type input "3"
click at [347, 290] on div "Labor cost" at bounding box center [349, 297] width 255 height 15
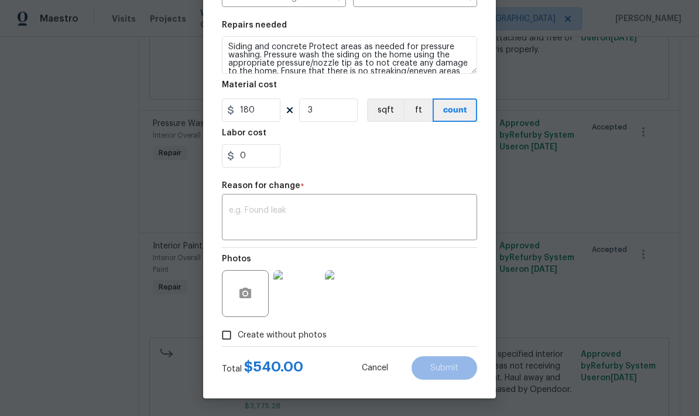
scroll to position [163, 0]
click at [238, 210] on textarea at bounding box center [349, 218] width 241 height 25
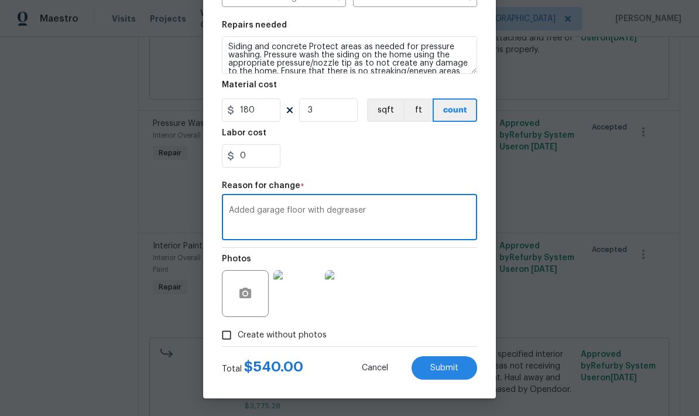
type textarea "Added garage floor with degreaser"
click at [430, 368] on span "Submit" at bounding box center [444, 367] width 28 height 9
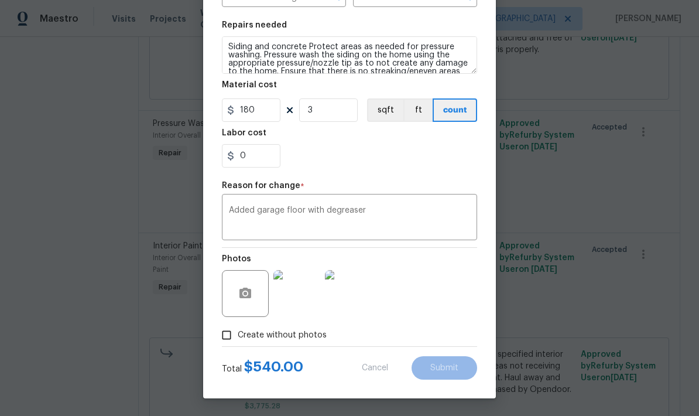
type input "2"
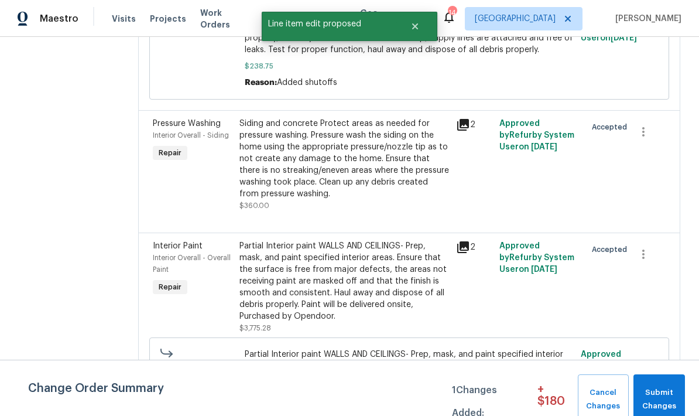
scroll to position [0, 0]
click at [660, 394] on span "Submit Changes" at bounding box center [659, 399] width 40 height 27
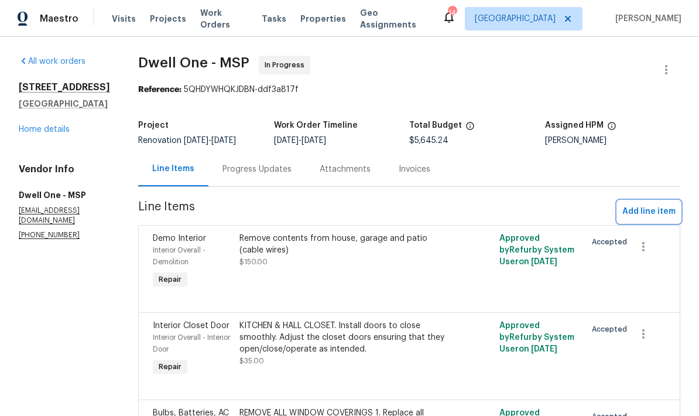
click at [645, 211] on span "Add line item" at bounding box center [648, 211] width 53 height 15
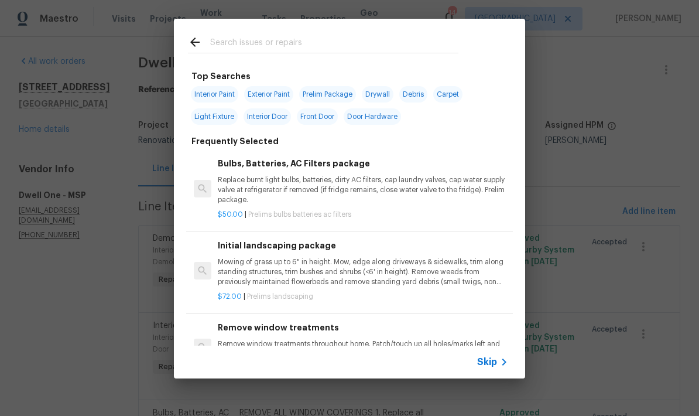
click at [228, 52] on input "text" at bounding box center [334, 44] width 248 height 18
type input "Weather"
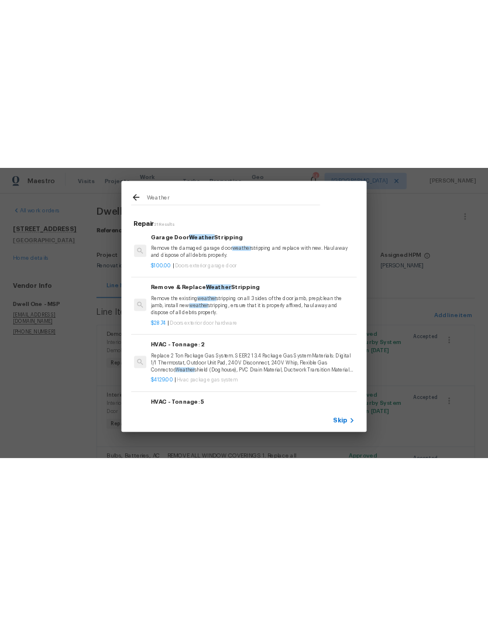
scroll to position [66, 2]
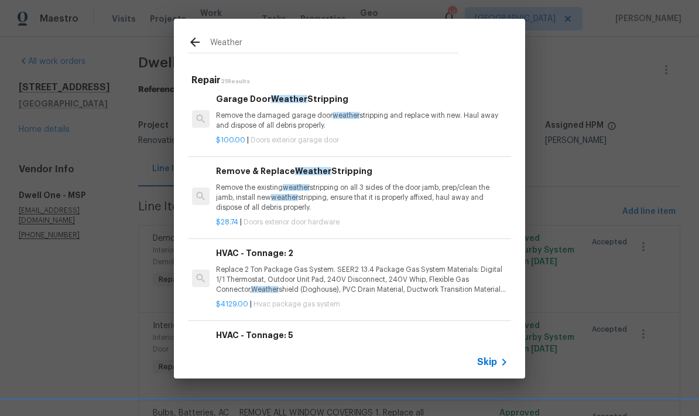
click at [275, 113] on p "Remove the damaged garage door weather stripping and replace with new. Haul awa…" at bounding box center [361, 121] width 290 height 20
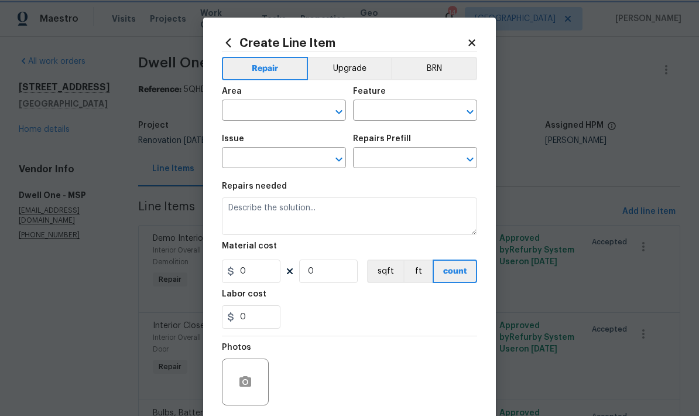
type input "Interior Door"
type input "Exterior Garage Door"
type textarea "Remove the damaged garage door weather stripping and replace with new. Haul awa…"
type input "1"
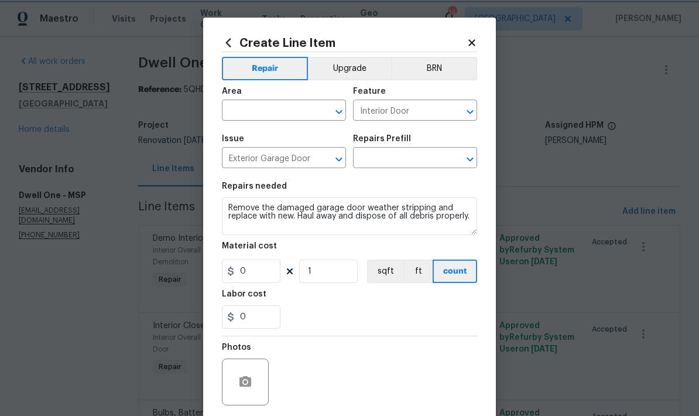
type input "Garage Door Weather Stripping $100.00"
type input "100"
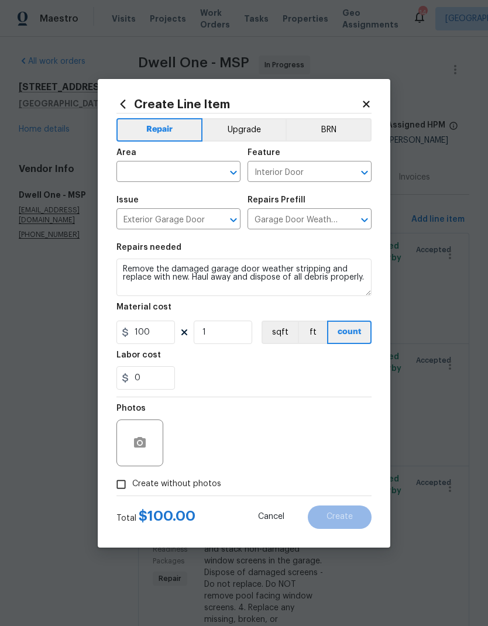
click at [132, 178] on input "text" at bounding box center [161, 173] width 91 height 18
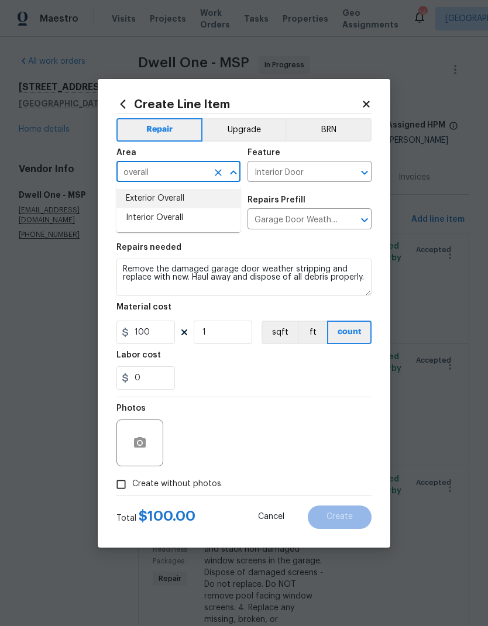
click at [138, 197] on li "Exterior Overall" at bounding box center [178, 198] width 124 height 19
type input "Exterior Overall"
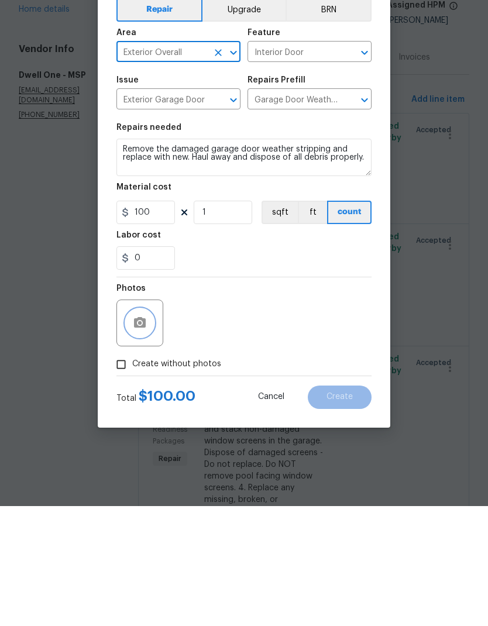
click at [133, 415] on icon "button" at bounding box center [140, 443] width 14 height 14
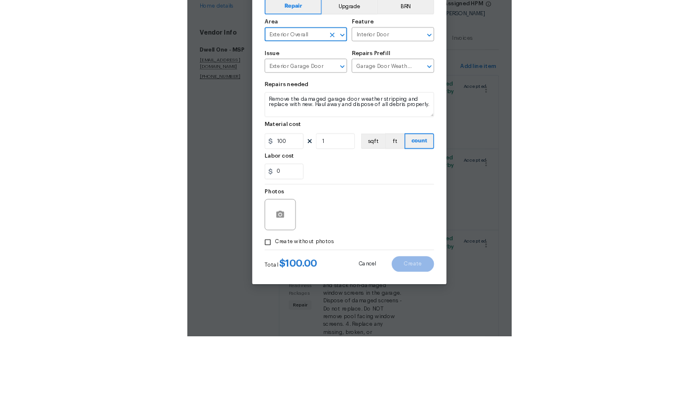
scroll to position [47, 0]
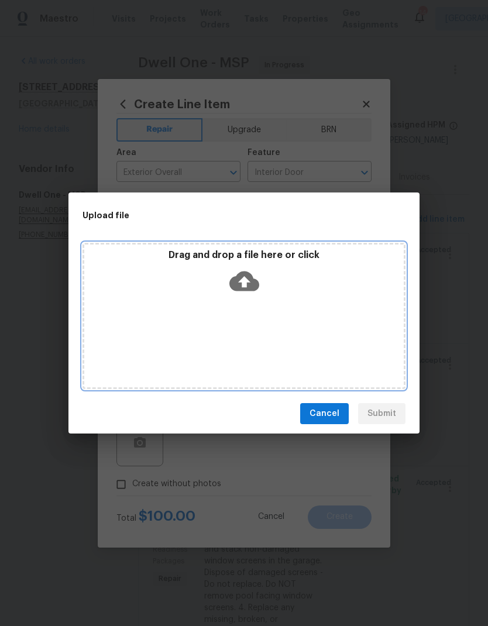
click at [181, 313] on div "Drag and drop a file here or click" at bounding box center [244, 316] width 323 height 146
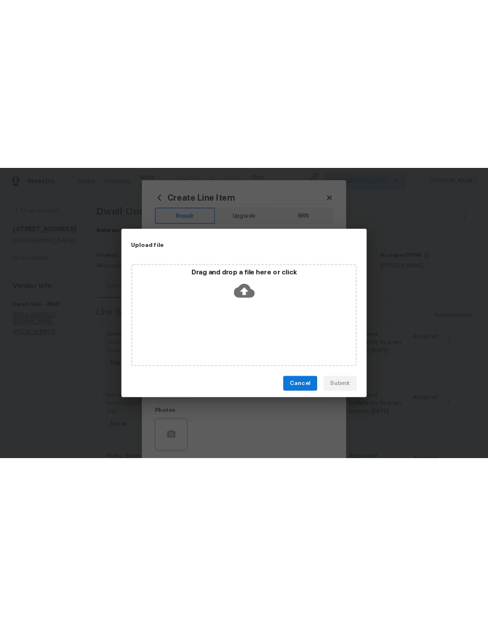
scroll to position [0, 0]
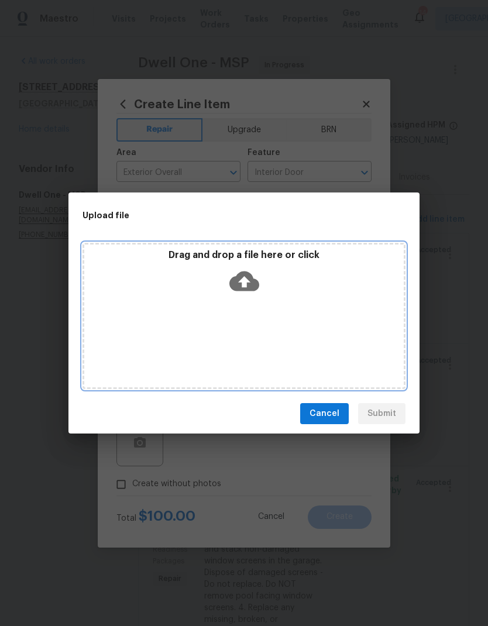
click at [210, 324] on div "Drag and drop a file here or click" at bounding box center [244, 316] width 323 height 146
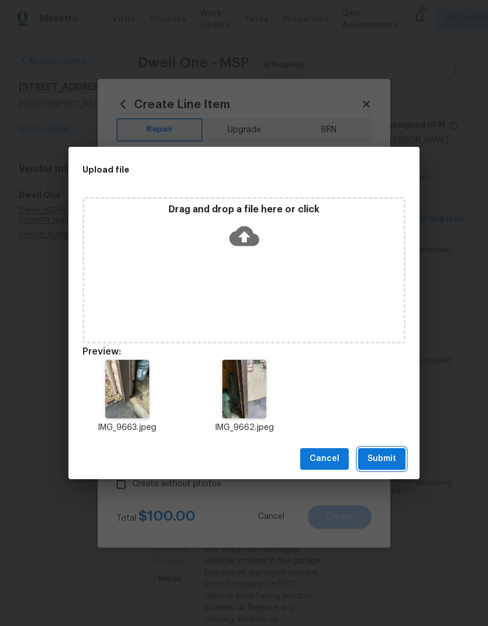
click at [378, 415] on span "Submit" at bounding box center [382, 459] width 29 height 15
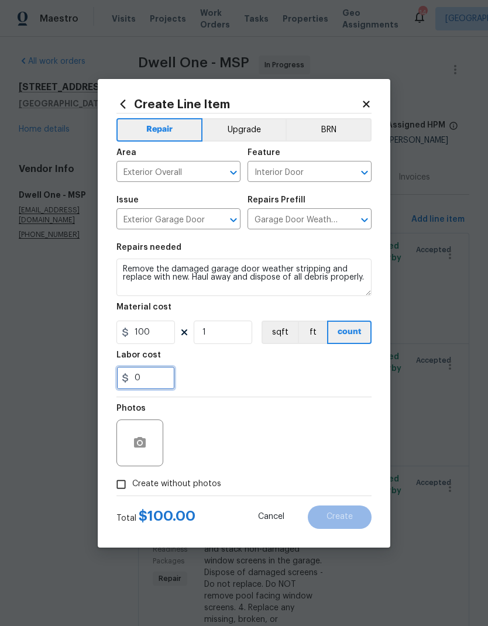
click at [151, 384] on input "0" at bounding box center [145, 377] width 59 height 23
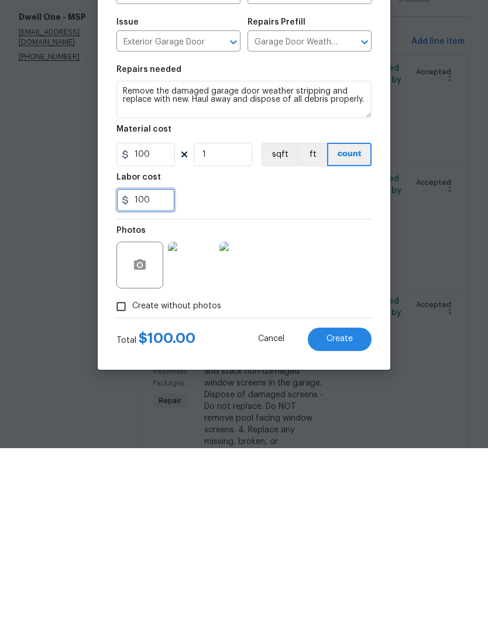
type input "100"
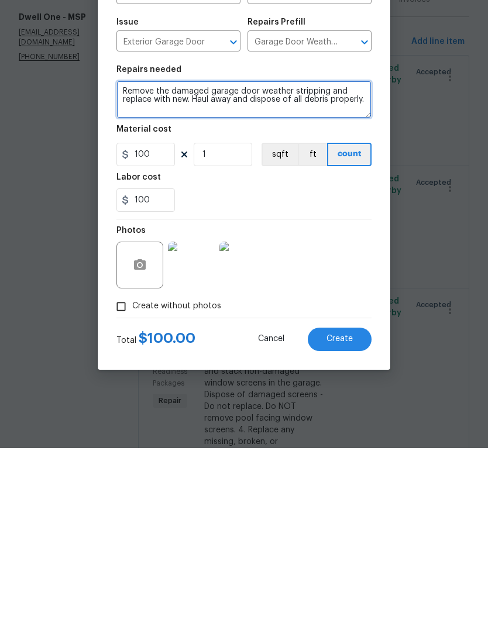
click at [130, 259] on textarea "Remove the damaged garage door weather stripping and replace with new. Haul awa…" at bounding box center [243, 277] width 255 height 37
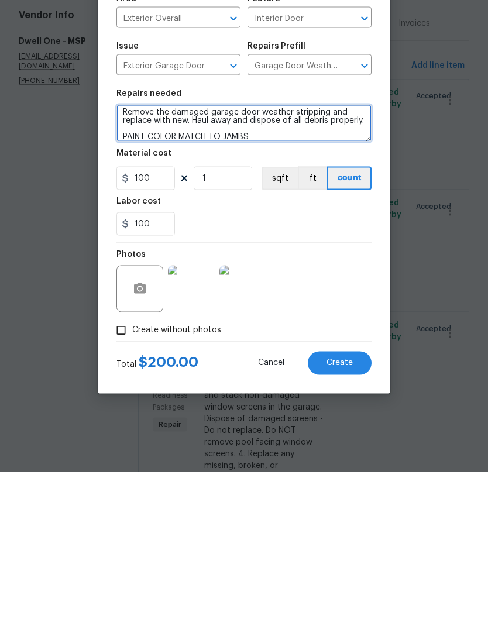
type textarea "Remove the damaged garage door weather stripping and replace with new. Haul awa…"
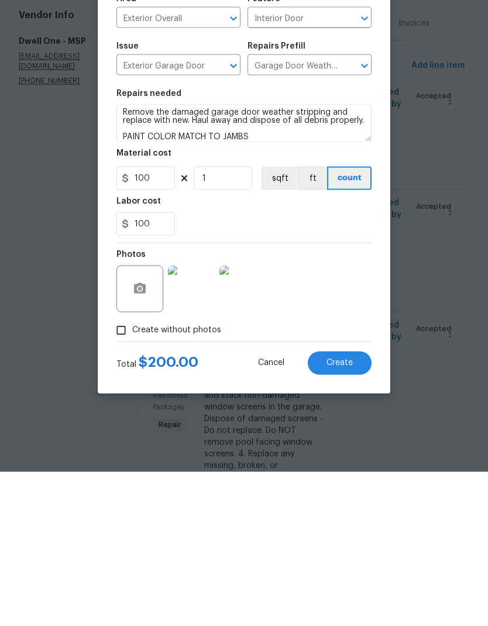
click at [335, 415] on span "Create" at bounding box center [340, 517] width 26 height 9
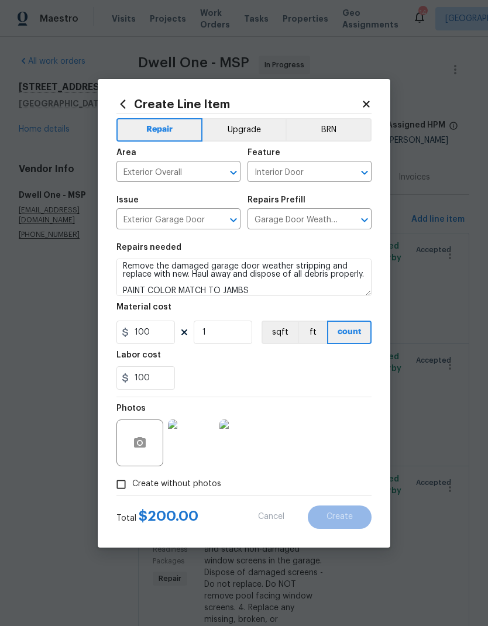
type input "0"
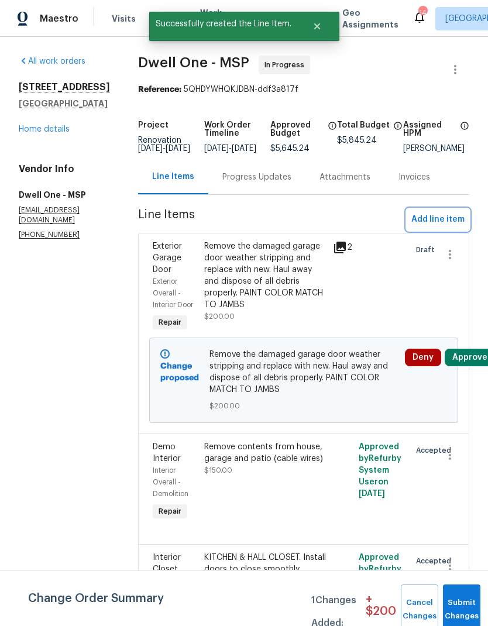
click at [430, 227] on span "Add line item" at bounding box center [437, 219] width 53 height 15
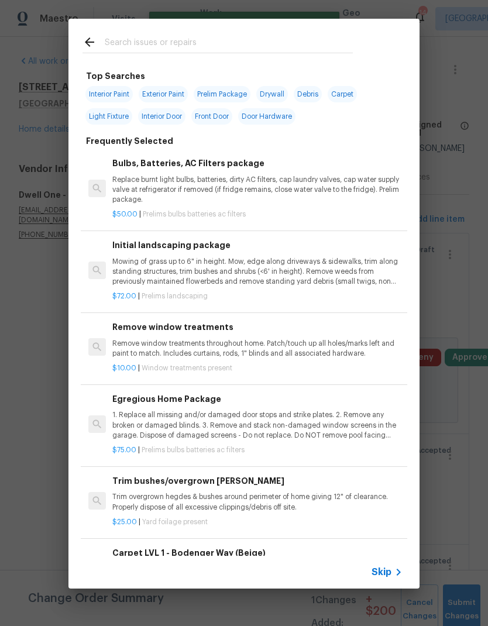
click at [114, 51] on input "text" at bounding box center [229, 44] width 248 height 18
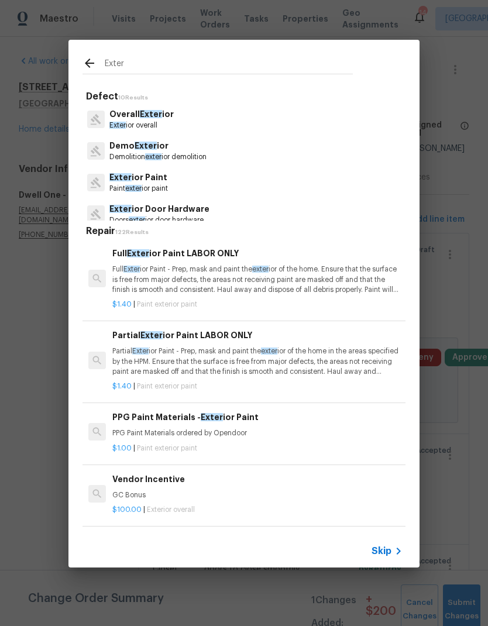
type input "Exter"
click at [155, 96] on h5 "Defect 10 Results" at bounding box center [246, 97] width 320 height 12
click at [121, 185] on p "Paint exter ior paint" at bounding box center [138, 189] width 59 height 10
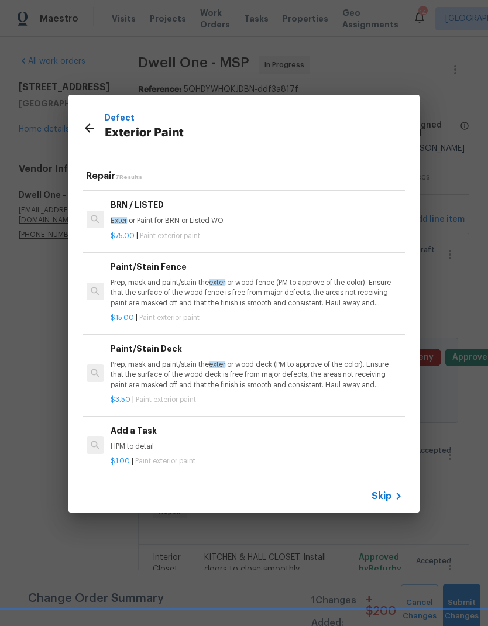
scroll to position [219, 2]
click at [128, 415] on div "Add a Task HPM to detail" at bounding box center [256, 439] width 290 height 28
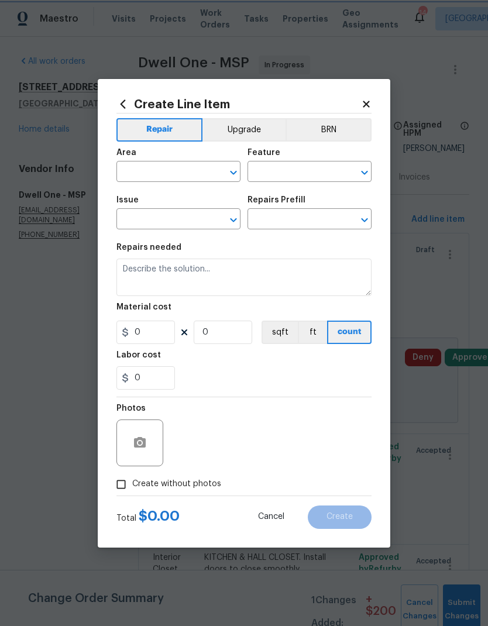
type input "Overall Paint"
type input "Exterior Paint"
type input "Add a Task $1.00"
type textarea "HPM to detail"
type input "1"
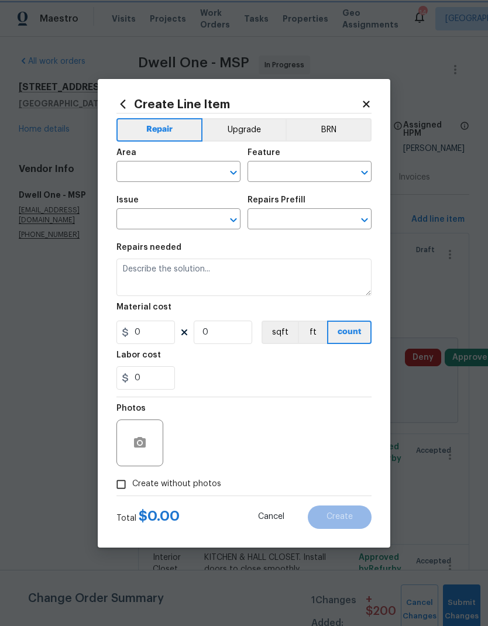
type input "1"
click at [181, 269] on textarea "HPM to detail" at bounding box center [243, 277] width 255 height 37
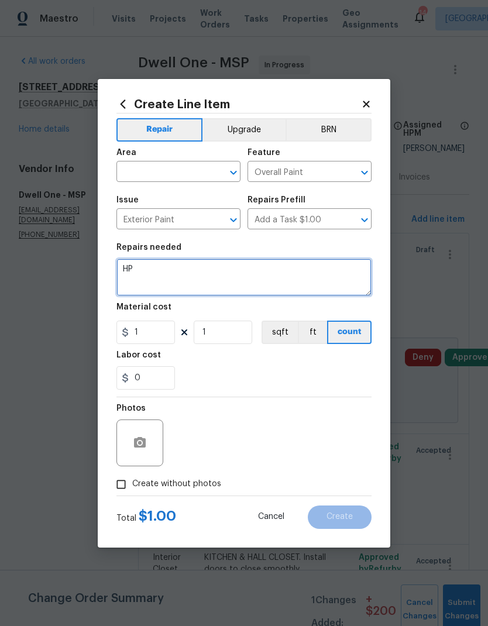
type textarea "H"
type textarea "C"
type textarea "SIDE OF STEPS AT DRIVEWAY. Color match siding and repaint"
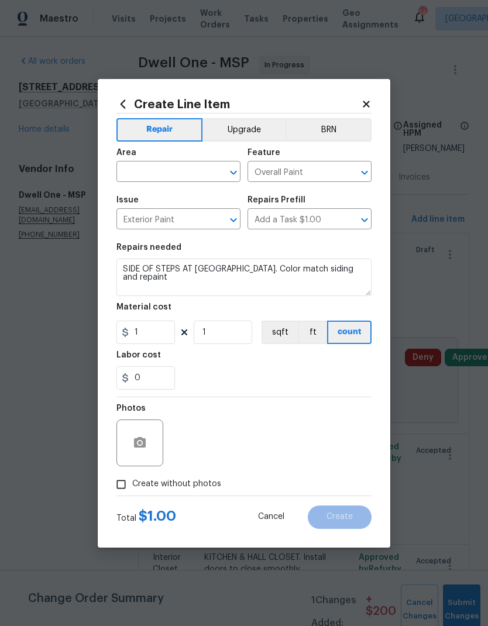
click at [126, 176] on input "text" at bounding box center [161, 173] width 91 height 18
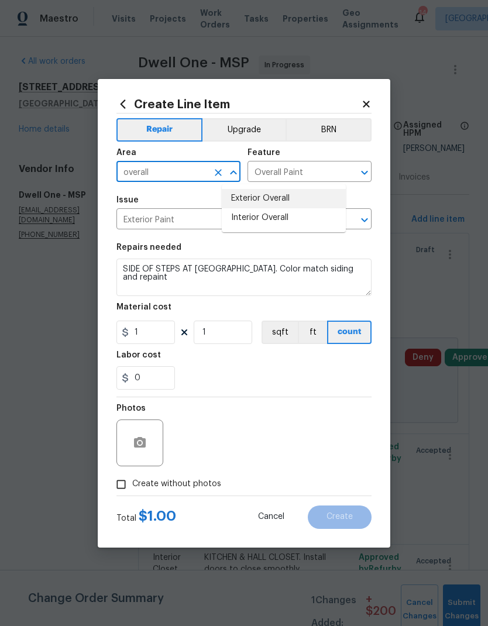
click at [242, 204] on li "Exterior Overall" at bounding box center [284, 198] width 124 height 19
type input "Exterior Overall"
click at [145, 338] on input "1" at bounding box center [145, 332] width 59 height 23
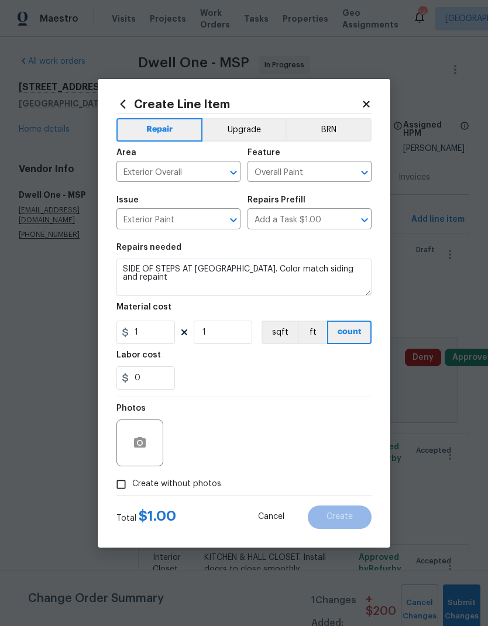
click at [359, 272] on textarea "SIDE OF STEPS AT DRIVEWAY. Color match siding and repaint" at bounding box center [243, 277] width 255 height 37
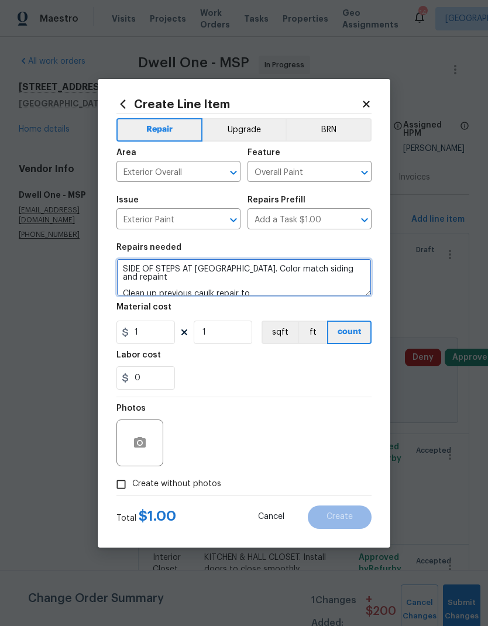
click at [326, 267] on textarea "SIDE OF STEPS AT DRIVEWAY. Color match siding and repaint Clean up previous cau…" at bounding box center [243, 277] width 255 height 37
click at [255, 284] on textarea "SIDE OF STEPS AT DRIVEWAY. Color match siding and repaint Clean up previous cau…" at bounding box center [243, 277] width 255 height 37
type textarea "SIDE OF STEPS AT [GEOGRAPHIC_DATA]. Color match siding and repaint Clean up pre…"
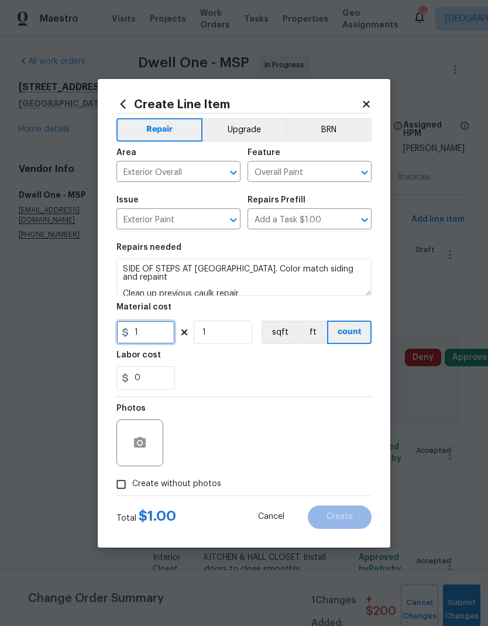
click at [144, 333] on input "1" at bounding box center [145, 332] width 59 height 23
type input "100"
click at [145, 379] on input "0" at bounding box center [145, 377] width 59 height 23
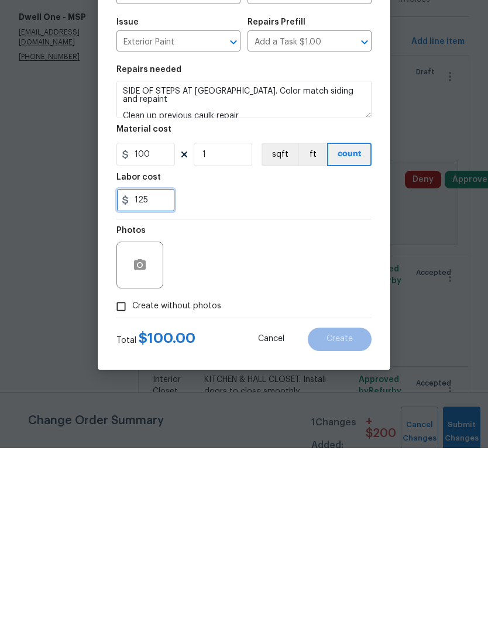
type input "125"
click at [215, 397] on div "Photos" at bounding box center [243, 435] width 255 height 76
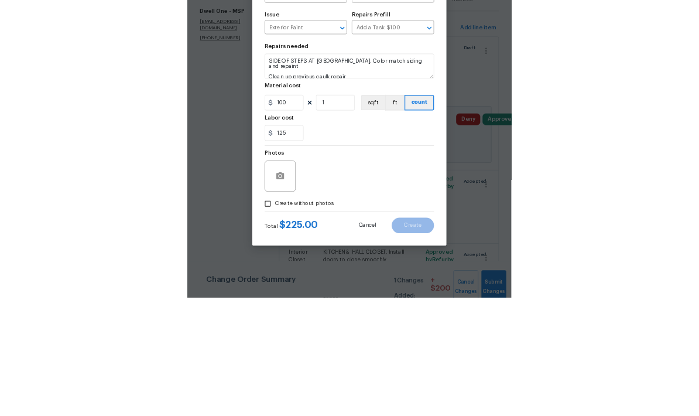
scroll to position [47, 0]
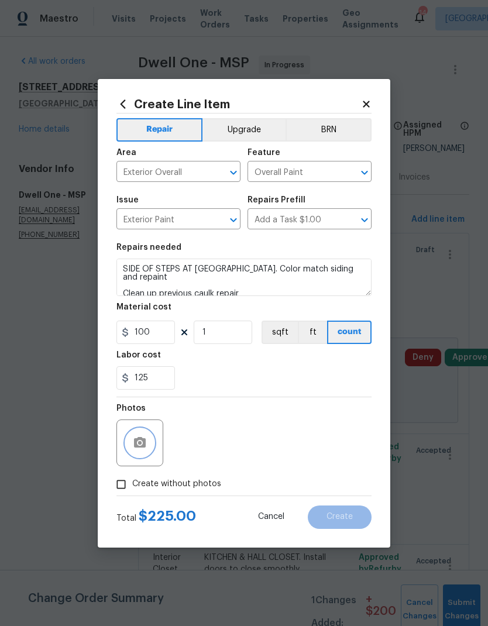
click at [131, 415] on button "button" at bounding box center [140, 443] width 28 height 28
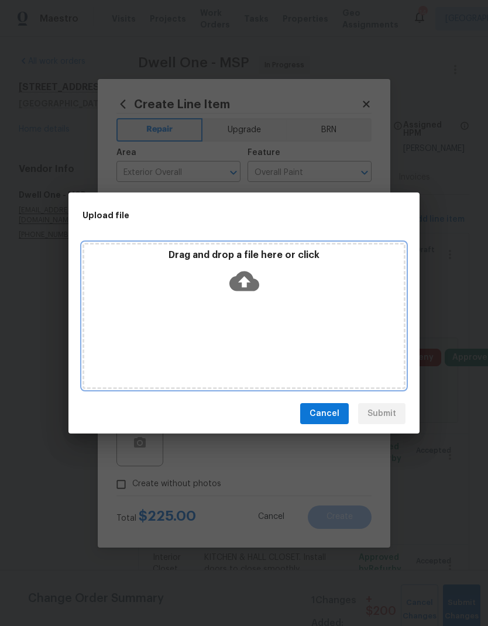
click at [193, 306] on div "Drag and drop a file here or click" at bounding box center [244, 316] width 323 height 146
click at [177, 291] on div "Drag and drop a file here or click" at bounding box center [244, 274] width 320 height 50
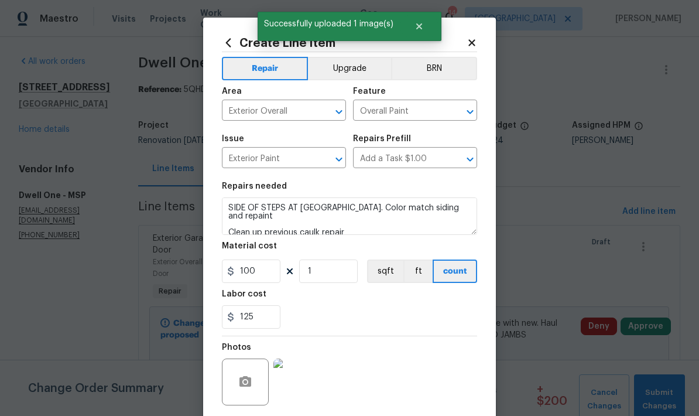
scroll to position [91, 0]
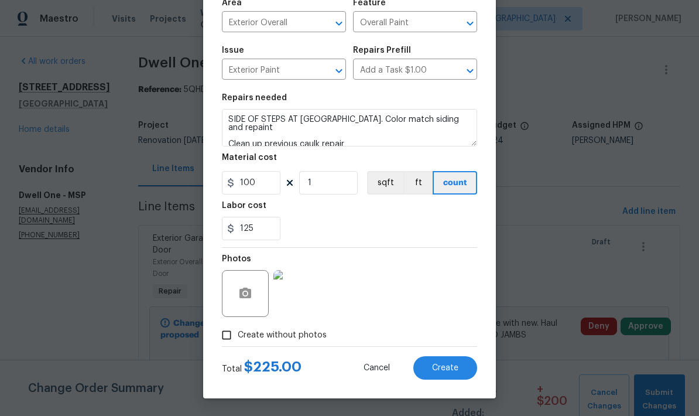
click at [434, 373] on button "Create" at bounding box center [445, 367] width 64 height 23
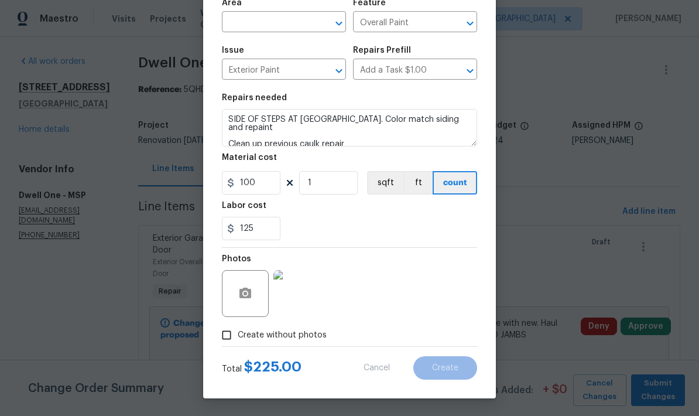
type input "0"
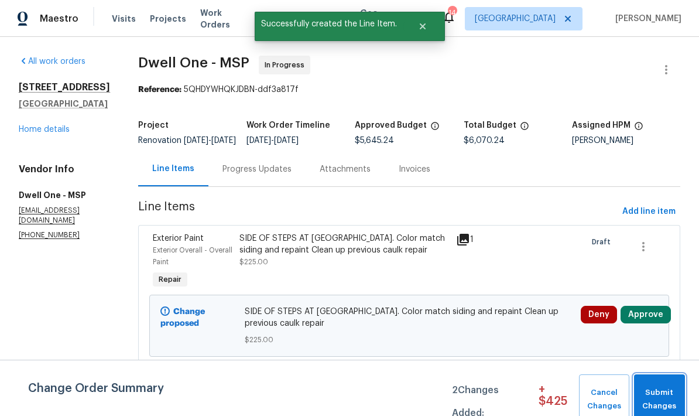
click at [647, 393] on span "Submit Changes" at bounding box center [659, 399] width 39 height 27
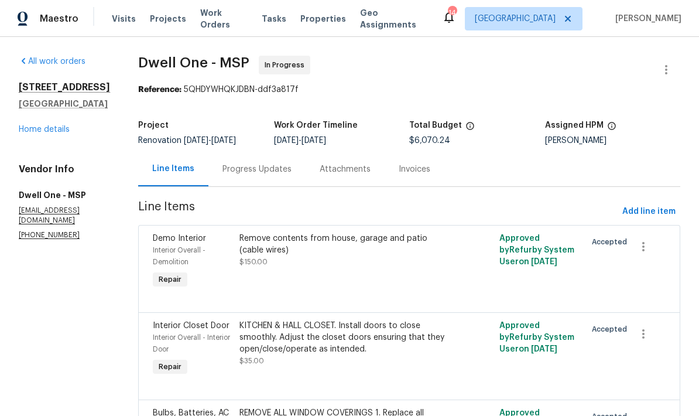
click at [33, 133] on link "Home details" at bounding box center [44, 129] width 51 height 8
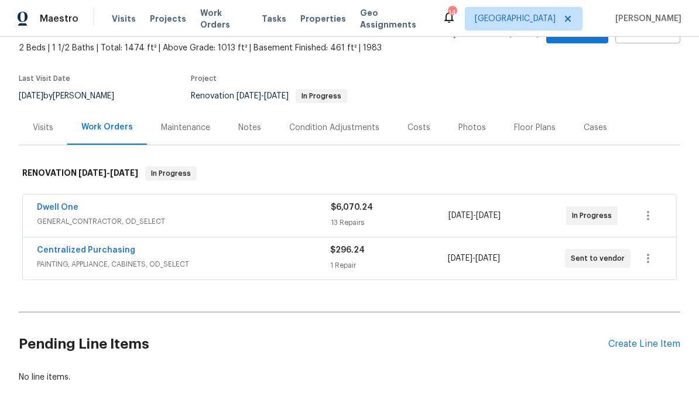
scroll to position [67, 0]
click at [416, 125] on div "Costs" at bounding box center [418, 128] width 23 height 12
